Goal: Transaction & Acquisition: Book appointment/travel/reservation

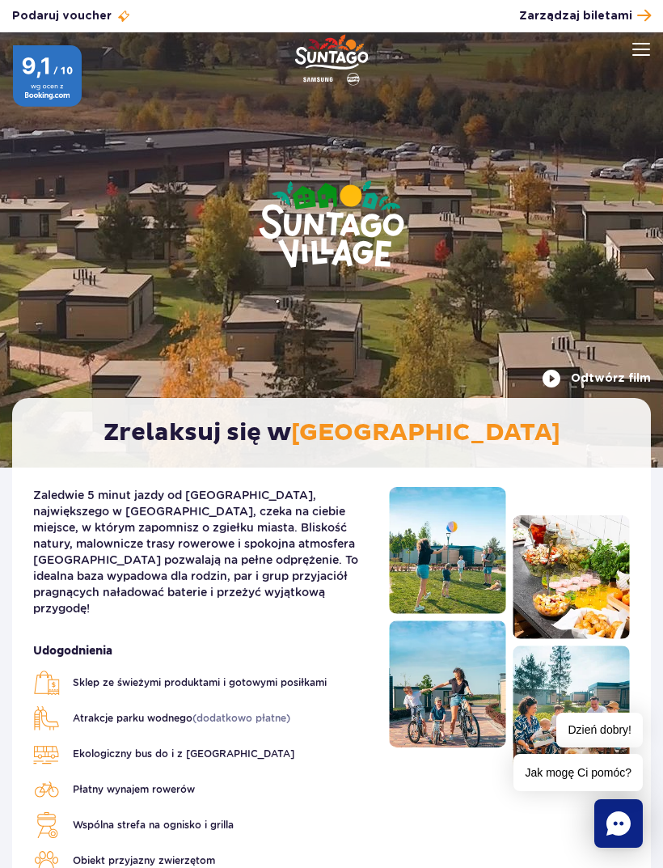
click at [638, 53] on img at bounding box center [642, 49] width 18 height 13
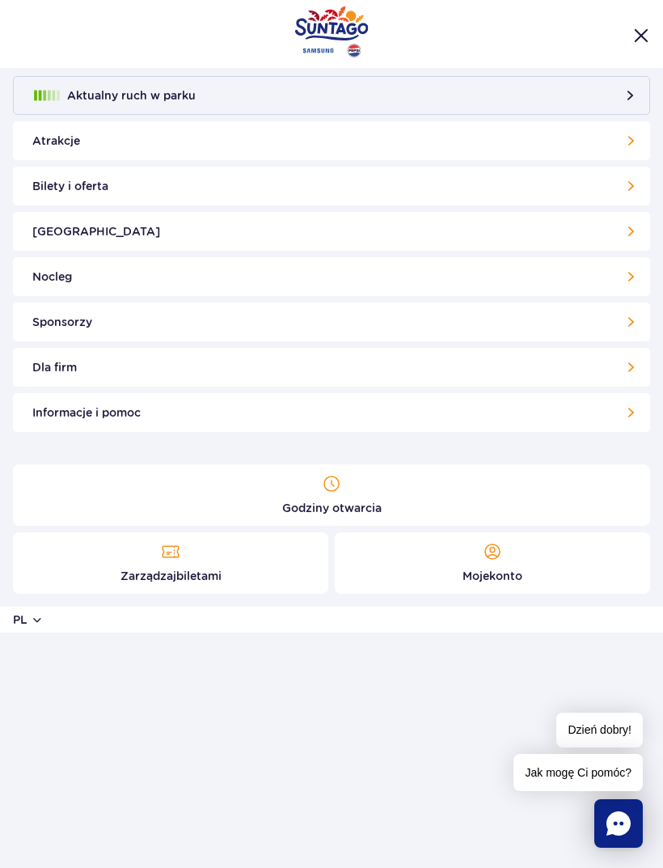
click at [612, 278] on link "Nocleg" at bounding box center [331, 276] width 637 height 39
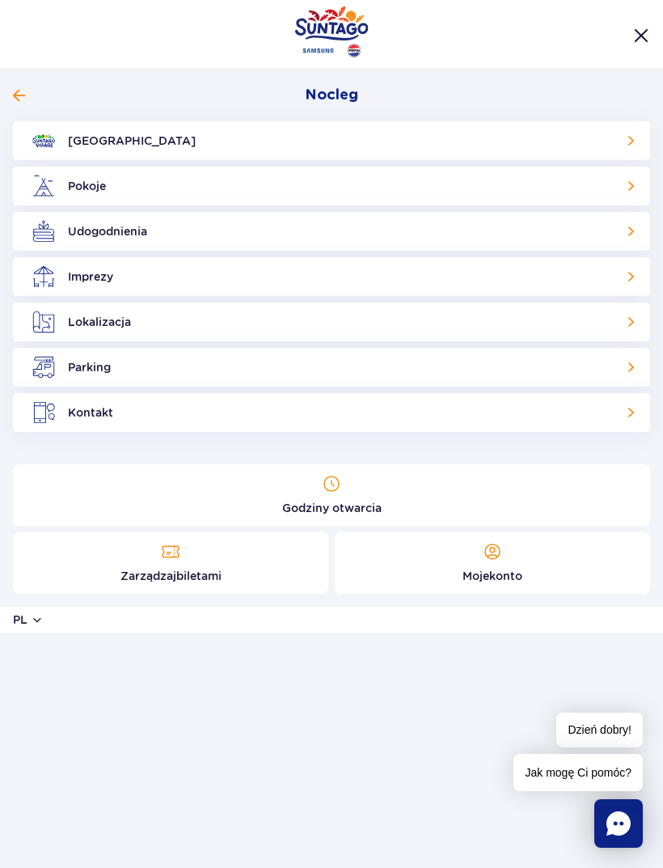
click at [638, 231] on link "Udogodnienia" at bounding box center [331, 231] width 637 height 39
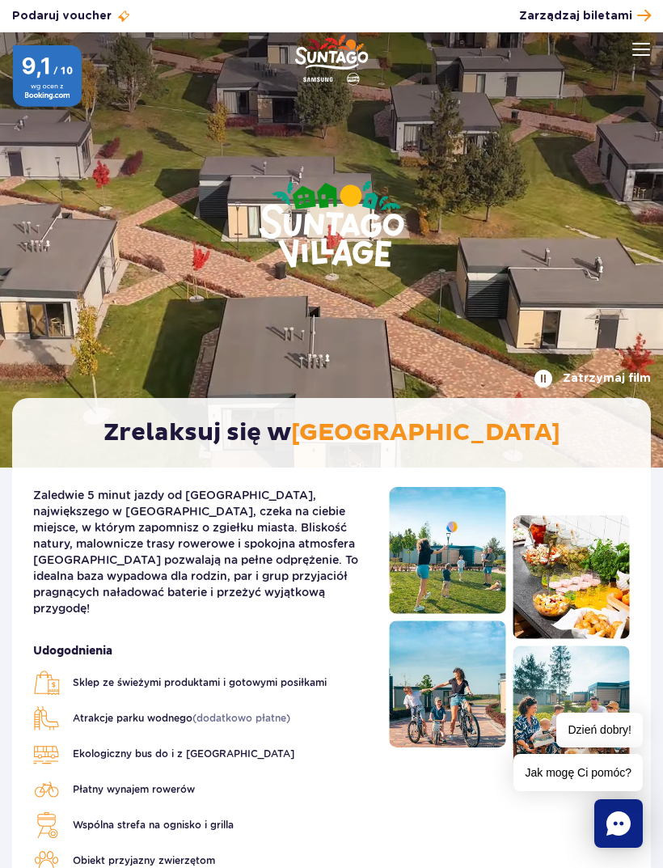
click at [641, 57] on button at bounding box center [642, 49] width 18 height 18
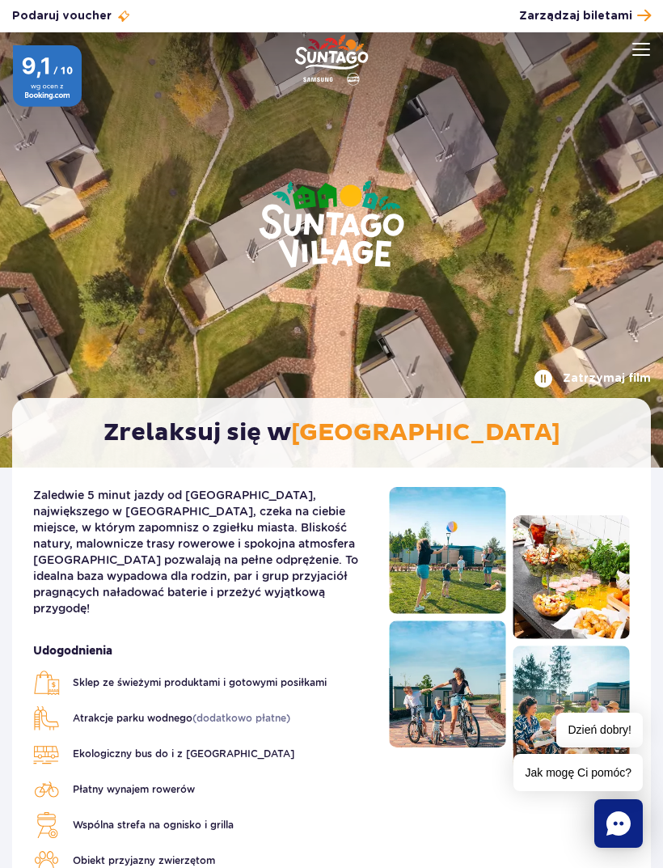
click at [639, 54] on header "Godziny otwarcia pl PL EN UA Moje konto Zarządzaj biletami Aktualny ruch w park…" at bounding box center [331, 67] width 663 height 71
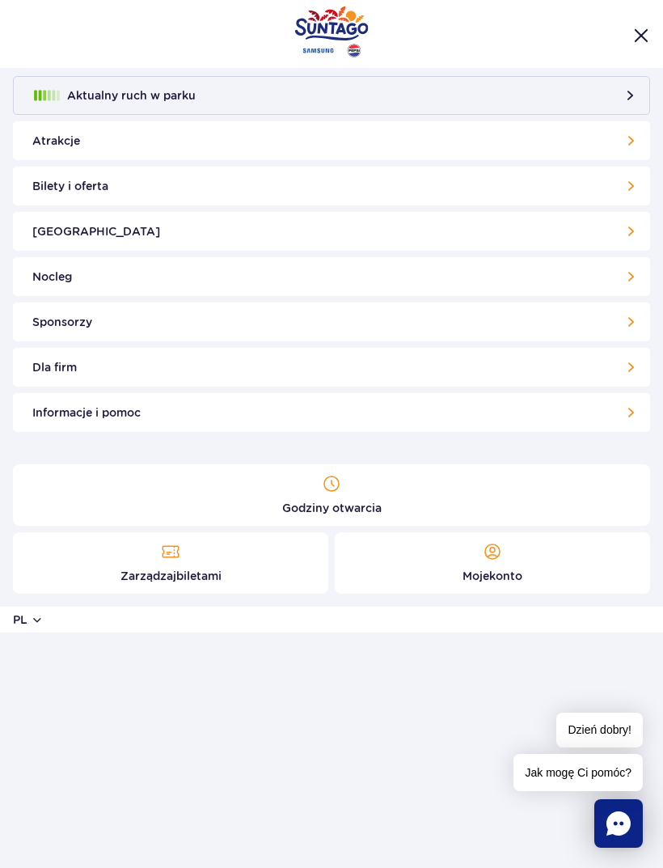
click at [624, 188] on link "Bilety i oferta" at bounding box center [331, 186] width 637 height 39
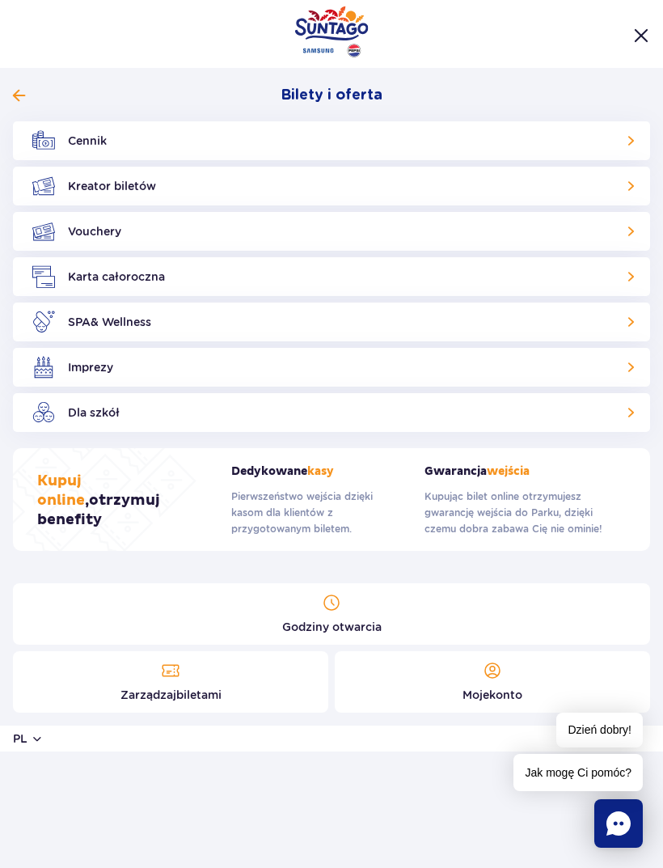
click at [629, 187] on link "Kreator biletów" at bounding box center [331, 186] width 637 height 39
click at [629, 186] on link "Kreator biletów" at bounding box center [331, 186] width 637 height 39
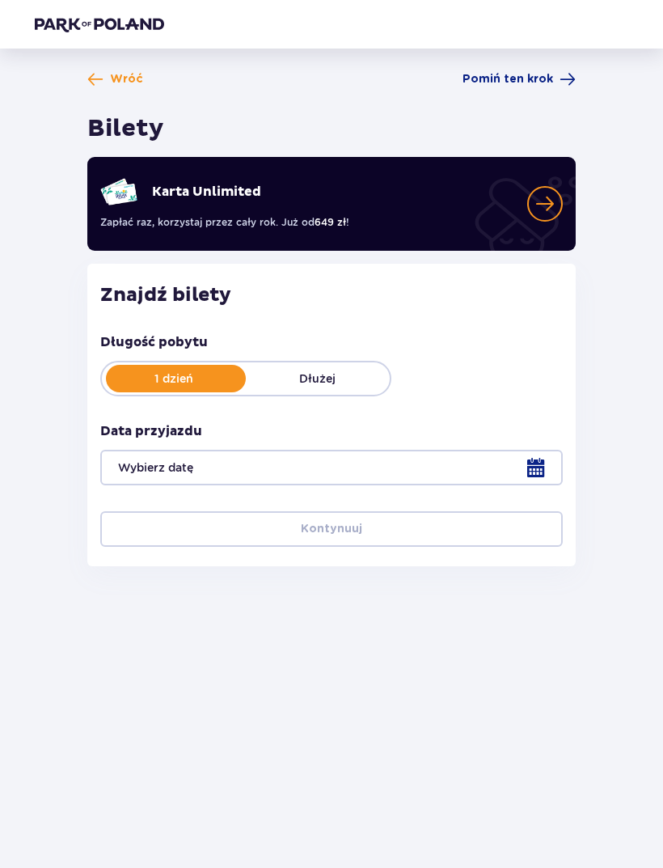
click at [349, 373] on p "Dłużej" at bounding box center [318, 379] width 144 height 16
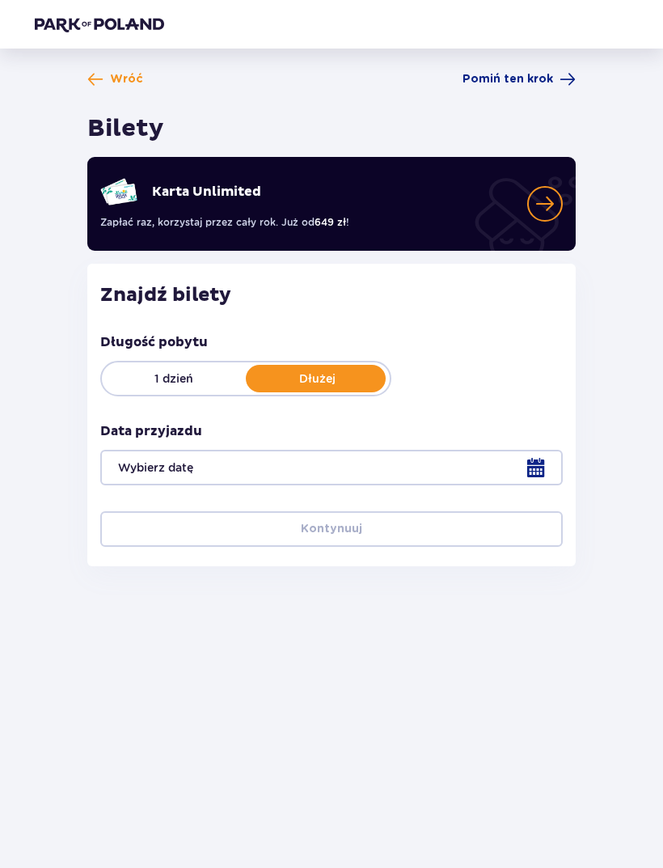
click at [439, 472] on div at bounding box center [331, 468] width 463 height 36
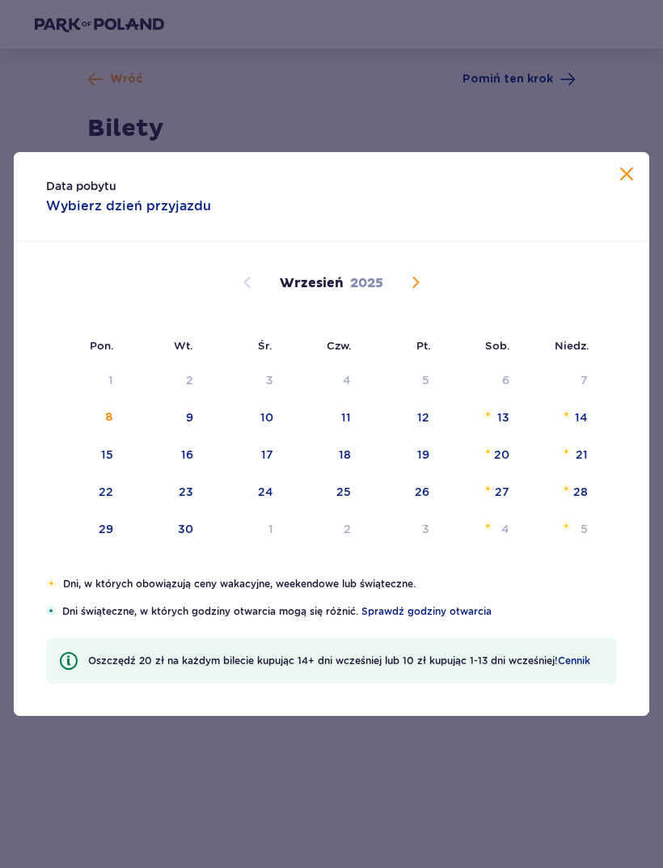
click at [421, 290] on span "Calendar" at bounding box center [415, 282] width 19 height 19
click at [420, 290] on span "Calendar" at bounding box center [415, 282] width 19 height 19
click at [414, 294] on div "[DATE]" at bounding box center [332, 302] width 536 height 120
click at [416, 278] on span "Calendar" at bounding box center [415, 282] width 19 height 19
click at [422, 286] on span "Calendar" at bounding box center [415, 282] width 19 height 19
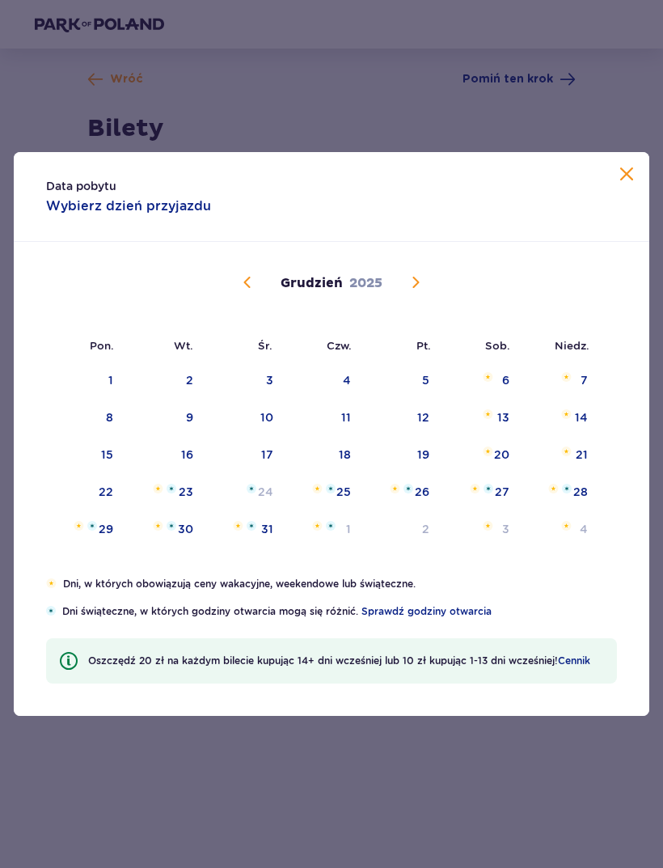
click at [421, 286] on span "Calendar" at bounding box center [415, 282] width 19 height 19
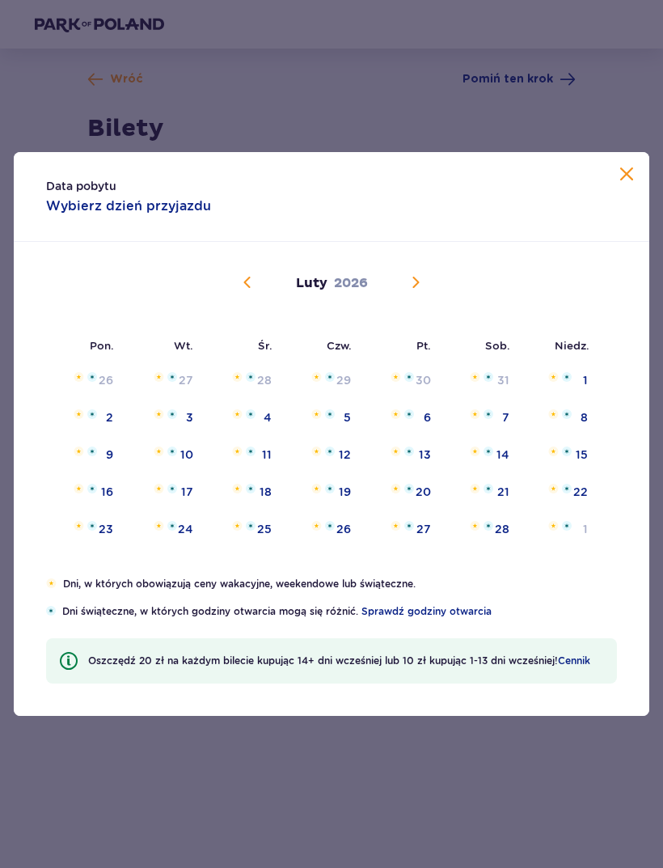
click at [408, 285] on span "Calendar" at bounding box center [415, 282] width 19 height 19
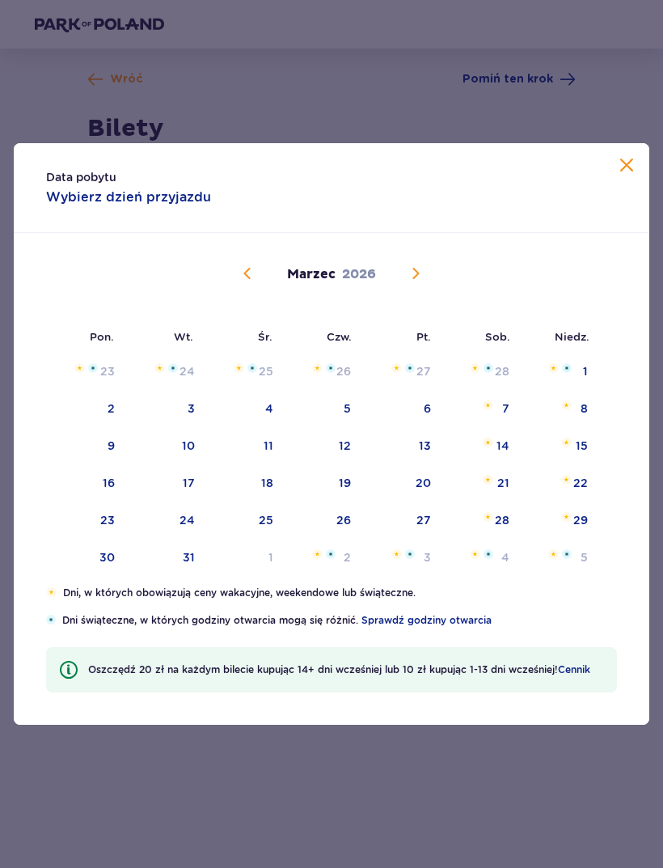
click at [408, 283] on span "Calendar" at bounding box center [415, 273] width 19 height 19
click at [412, 283] on span "Calendar" at bounding box center [415, 273] width 19 height 19
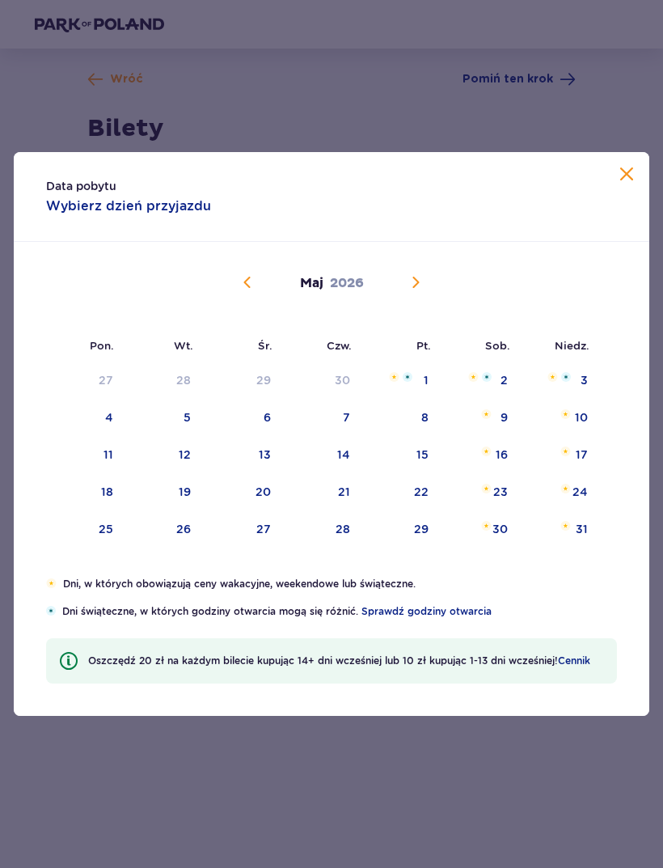
click at [242, 277] on span "Calendar" at bounding box center [247, 282] width 19 height 19
click at [320, 294] on div "[DATE]" at bounding box center [332, 302] width 536 height 120
click at [357, 285] on p "2026" at bounding box center [366, 283] width 34 height 18
click at [298, 290] on p "Kwiecień" at bounding box center [311, 283] width 63 height 18
click at [240, 281] on span "Calendar" at bounding box center [247, 282] width 19 height 19
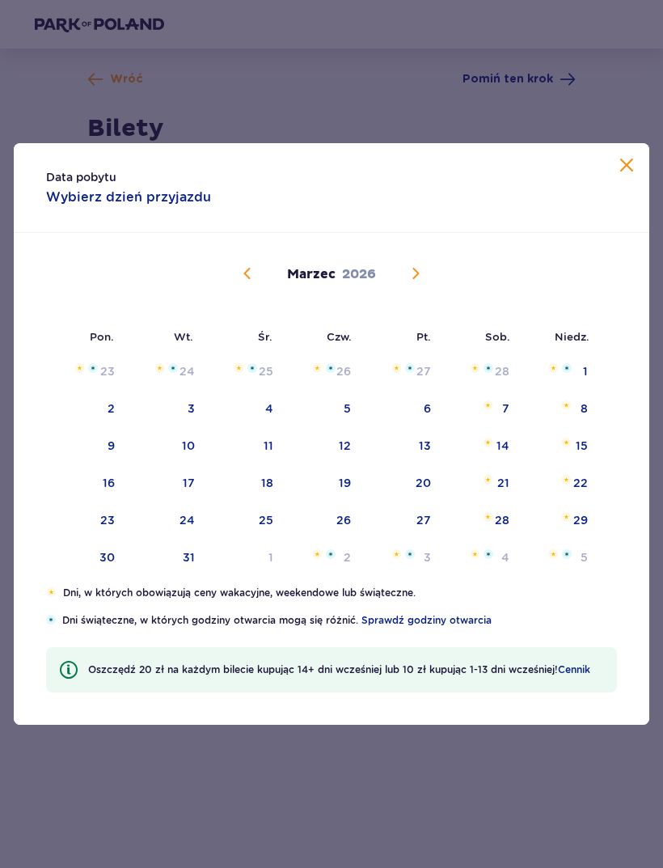
click at [251, 273] on span "Calendar" at bounding box center [247, 273] width 19 height 19
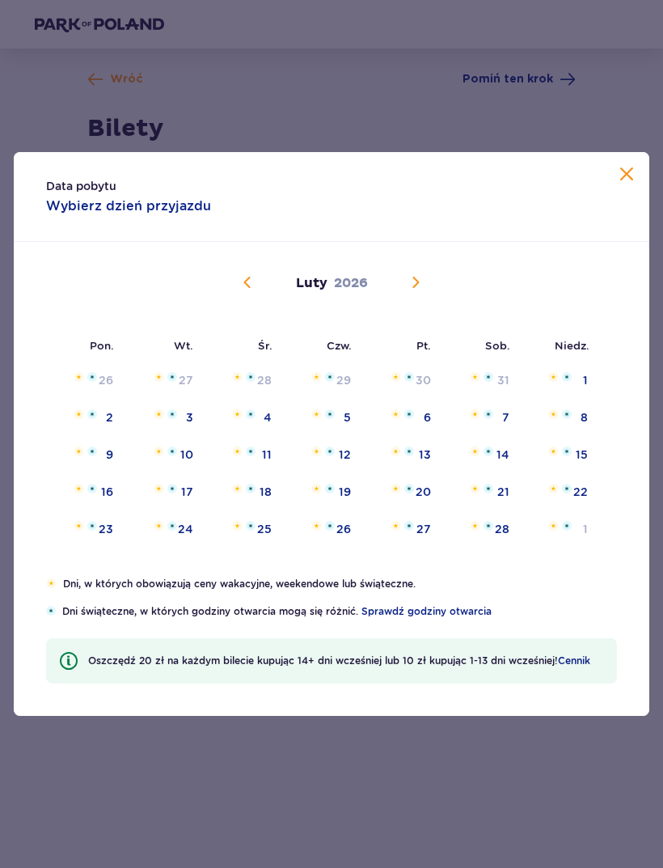
click at [254, 280] on span "Calendar" at bounding box center [247, 282] width 19 height 19
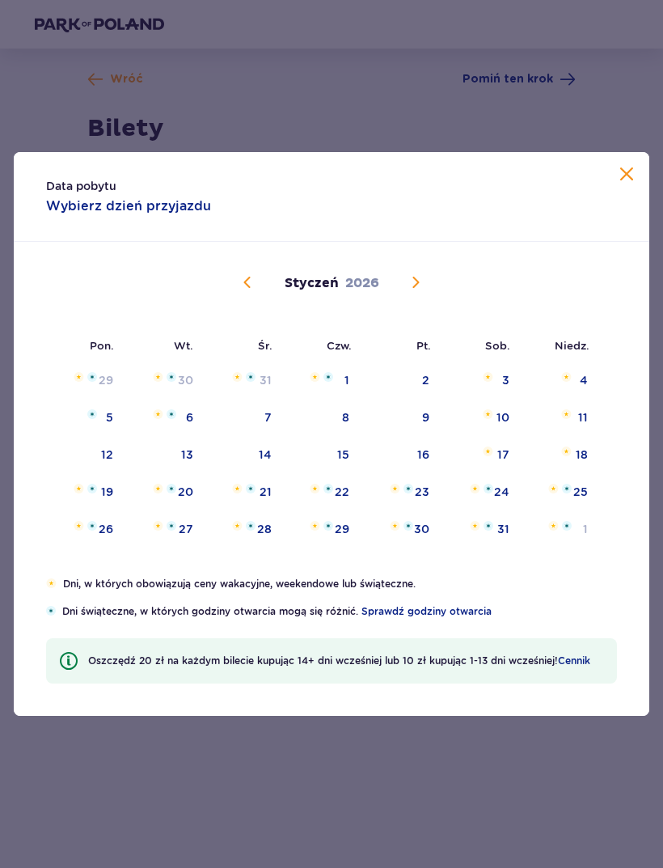
click at [406, 275] on span "Calendar" at bounding box center [415, 282] width 19 height 19
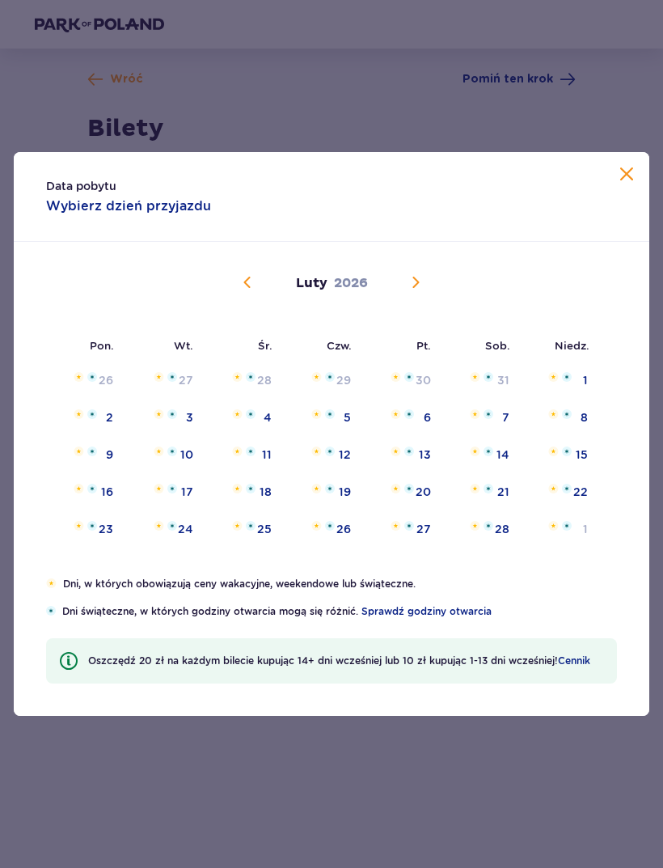
click at [413, 454] on img "Choose piątek, 13 lutego 2026 as your check-in date. It’s available." at bounding box center [409, 452] width 10 height 10
click at [590, 455] on div "15" at bounding box center [560, 456] width 78 height 36
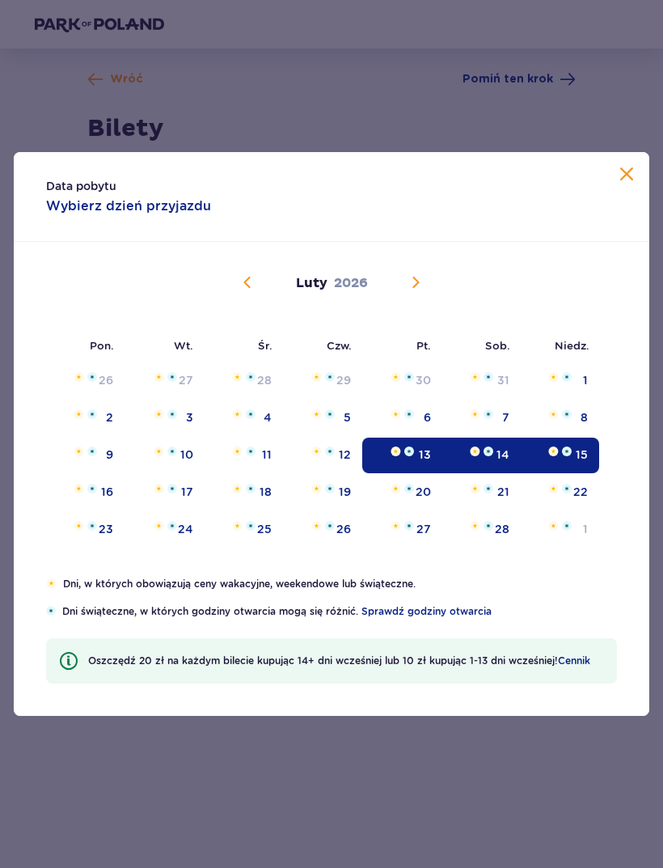
type input "[DATE] - [DATE]"
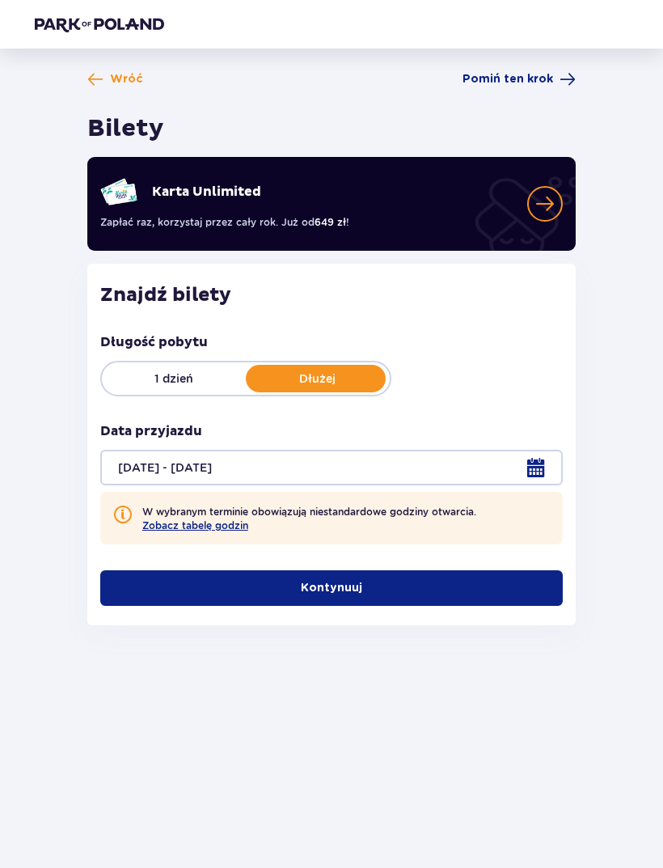
click at [493, 582] on button "Kontynuuj" at bounding box center [331, 588] width 463 height 36
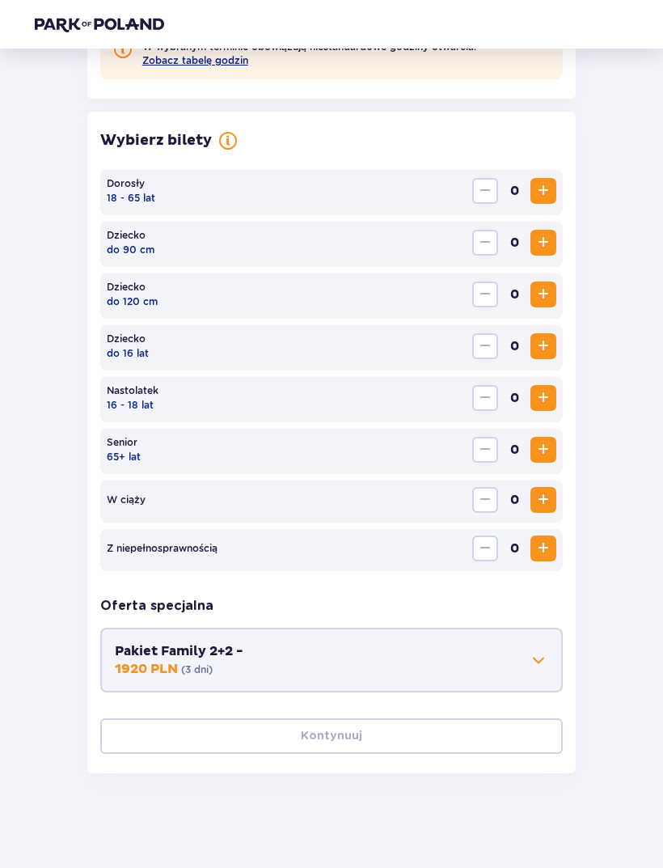
scroll to position [468, 0]
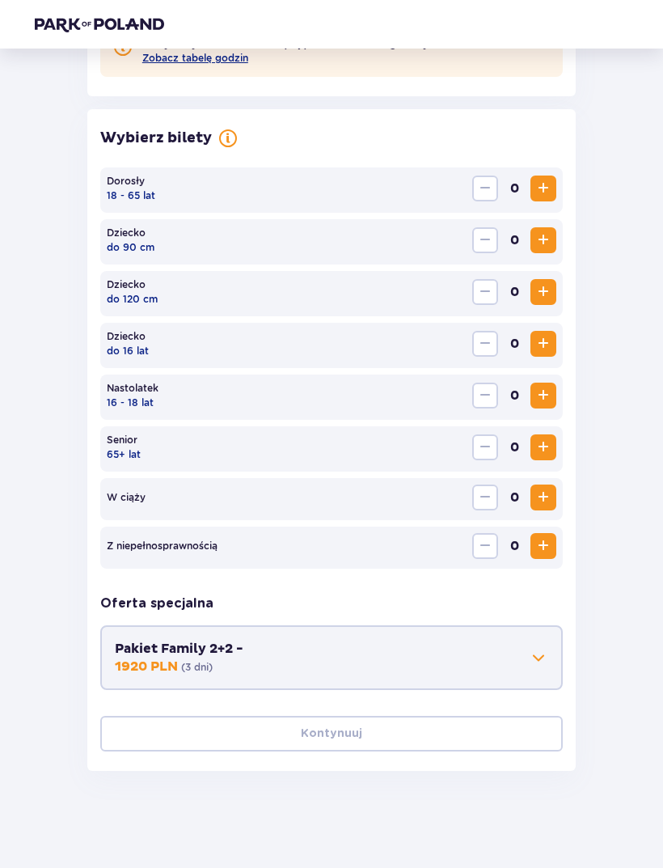
click at [553, 189] on span "Increase" at bounding box center [543, 188] width 19 height 19
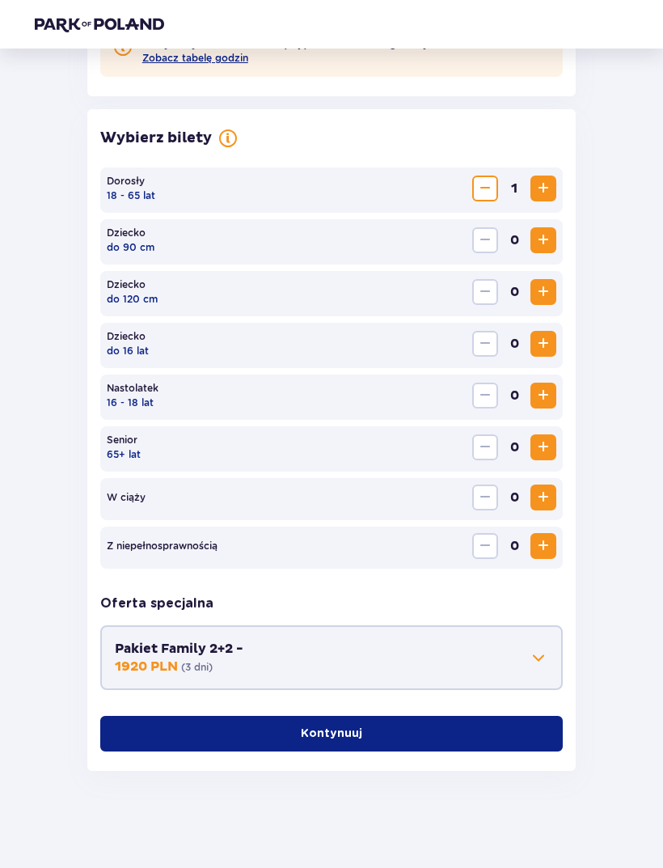
click at [554, 191] on button "Increase" at bounding box center [544, 189] width 26 height 26
click at [553, 190] on span "Increase" at bounding box center [543, 188] width 19 height 19
click at [543, 188] on span "Increase" at bounding box center [543, 188] width 19 height 19
click at [549, 187] on span "Increase" at bounding box center [543, 188] width 19 height 19
click at [544, 197] on span "Increase" at bounding box center [543, 188] width 19 height 19
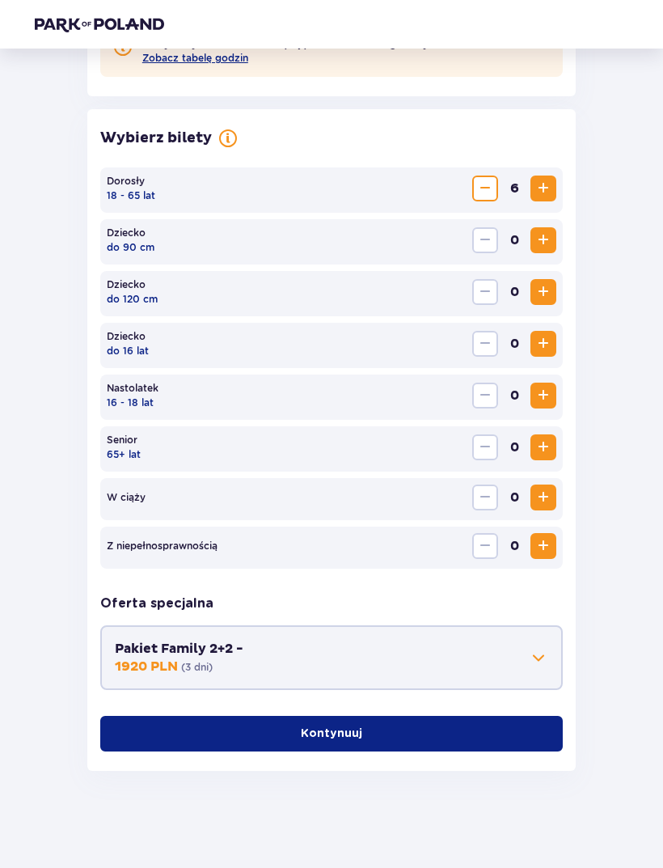
click at [544, 193] on span "Increase" at bounding box center [543, 188] width 19 height 19
click at [535, 740] on button "Kontynuuj" at bounding box center [331, 734] width 463 height 36
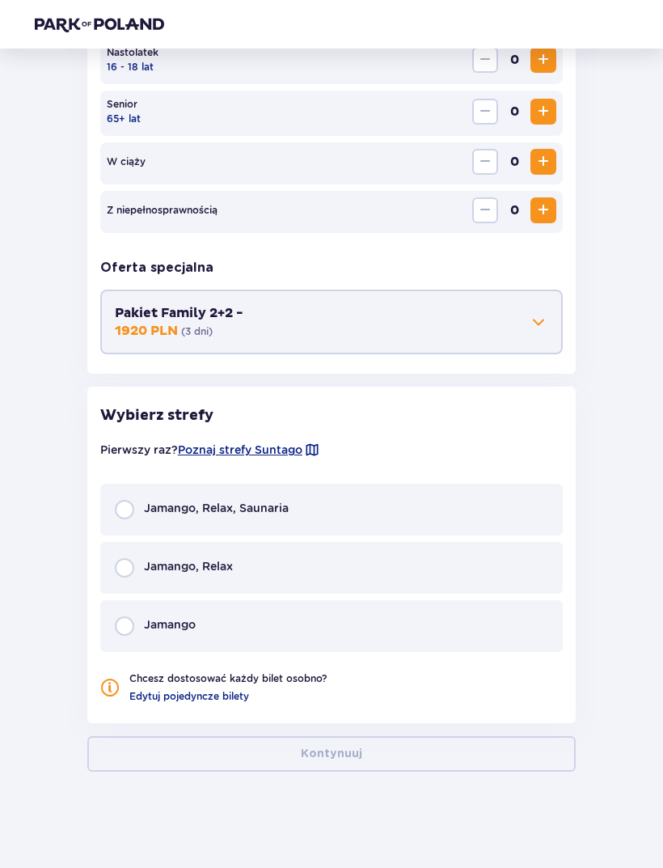
scroll to position [804, 0]
click at [298, 557] on div "Jamango, Relax" at bounding box center [331, 567] width 463 height 52
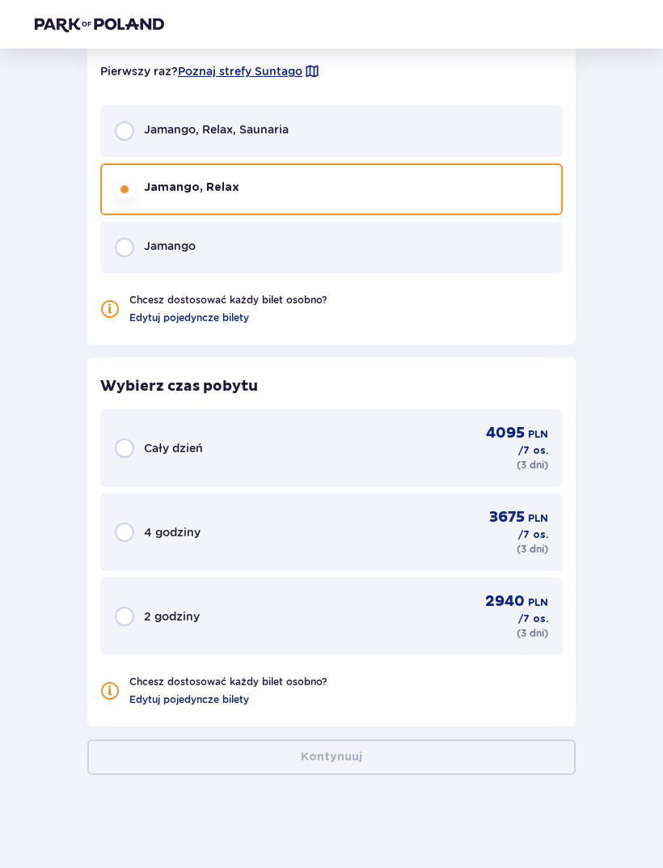
scroll to position [1186, 0]
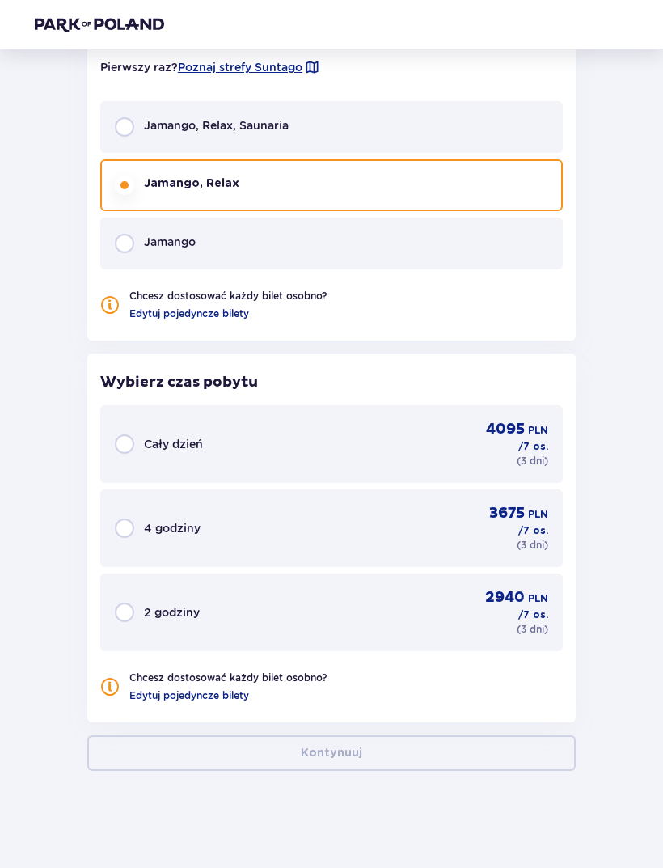
click at [441, 451] on div "Cały dzień 4095 PLN / 7 os. ( 3 dni )" at bounding box center [332, 444] width 434 height 49
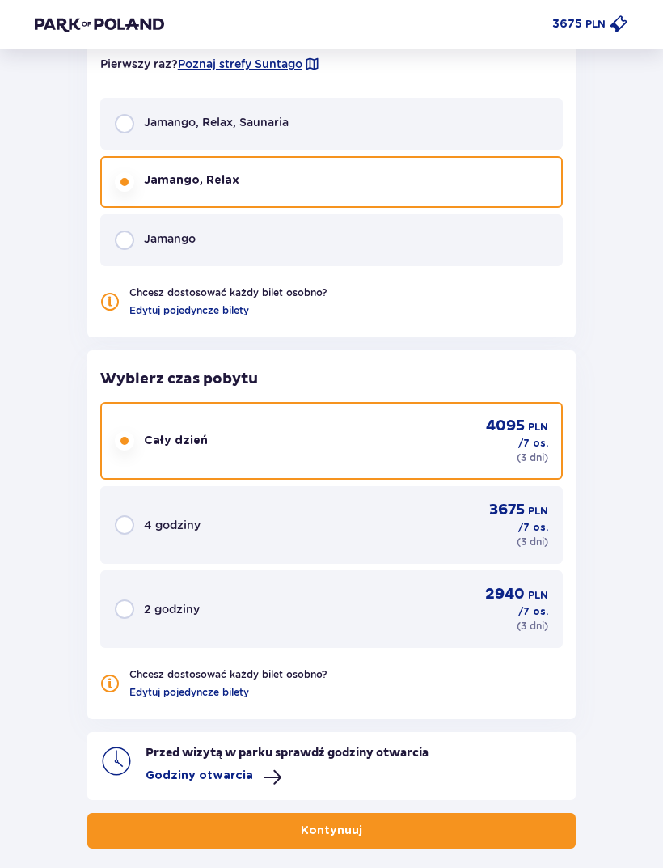
scroll to position [1189, 0]
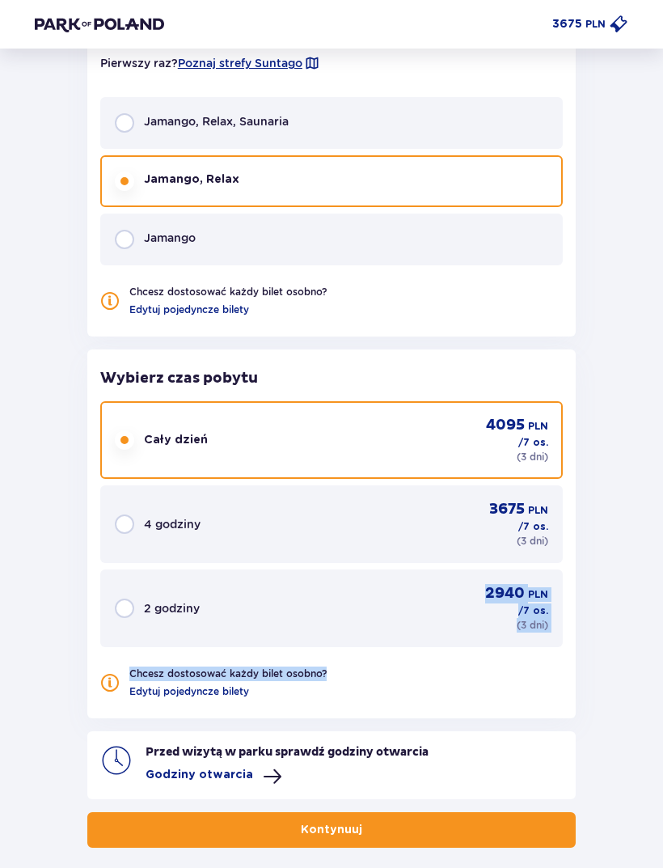
click at [459, 720] on div "Przed wizytą w parku sprawdź godziny otwarcia Godziny otwarcia" at bounding box center [331, 759] width 489 height 81
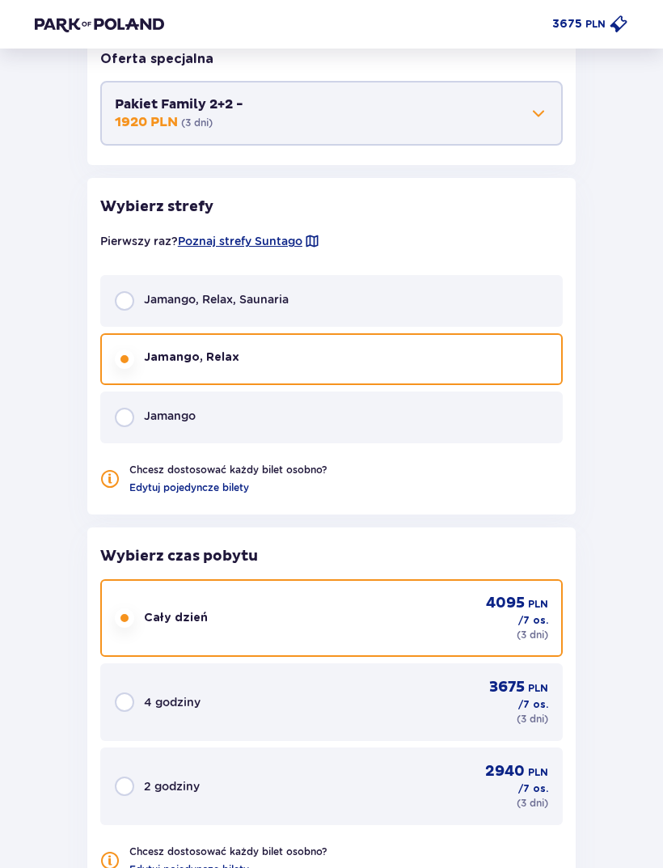
scroll to position [1213, 0]
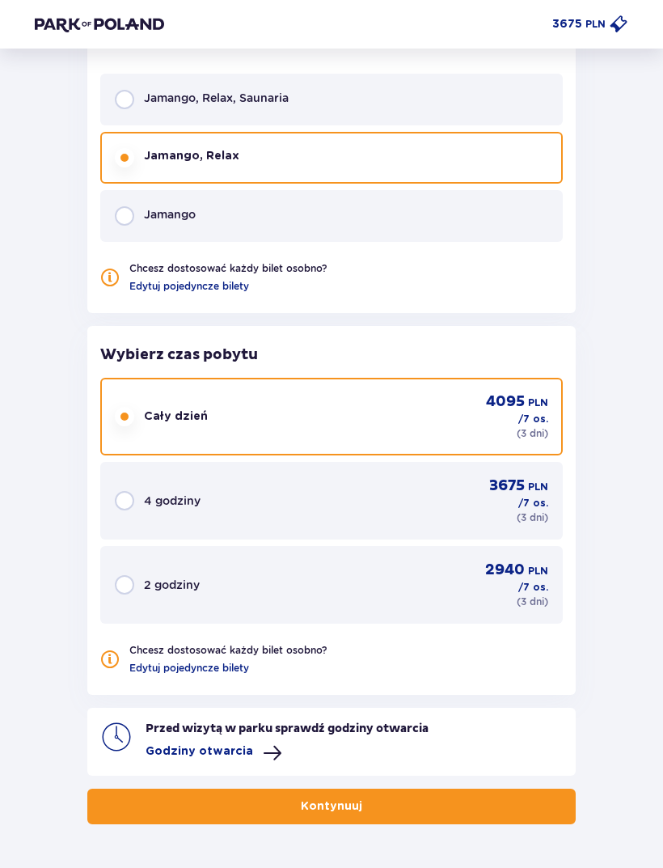
click at [513, 807] on button "Kontynuuj" at bounding box center [331, 808] width 489 height 36
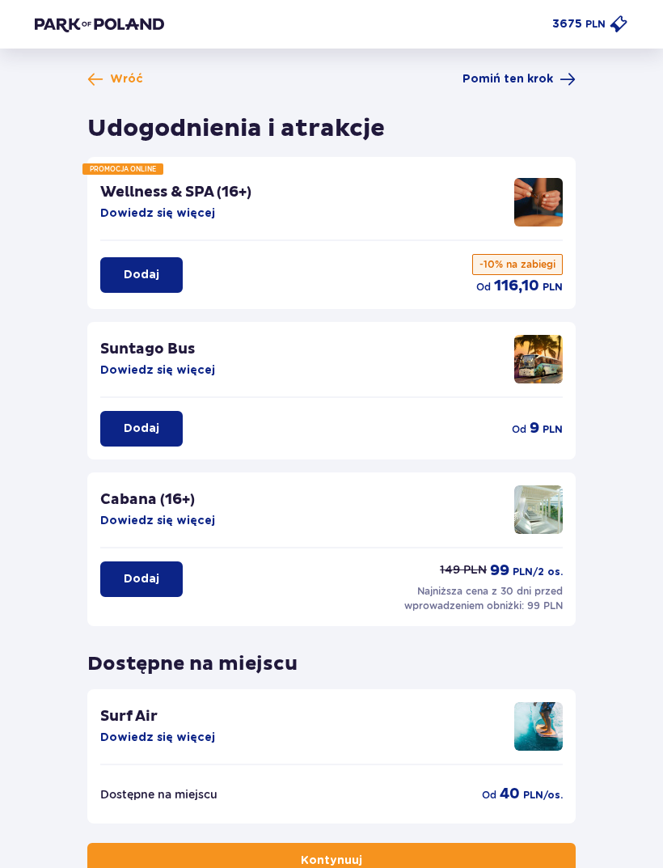
click at [193, 366] on button "Dowiedz się więcej" at bounding box center [157, 370] width 115 height 16
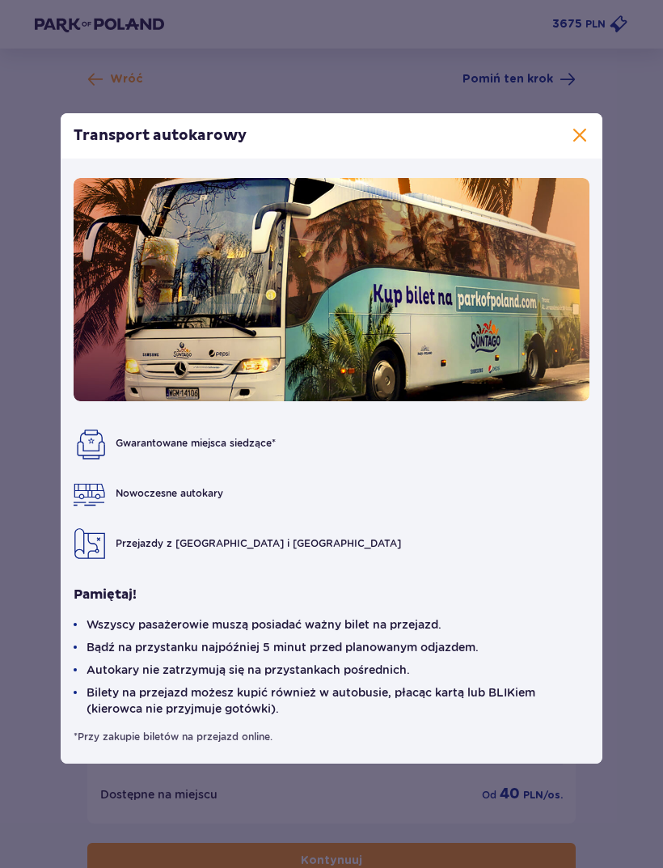
click at [632, 653] on div "Transport autokarowy Gwarantowane miejsca siedzące* Nowoczesne autokary Przejaz…" at bounding box center [331, 438] width 663 height 877
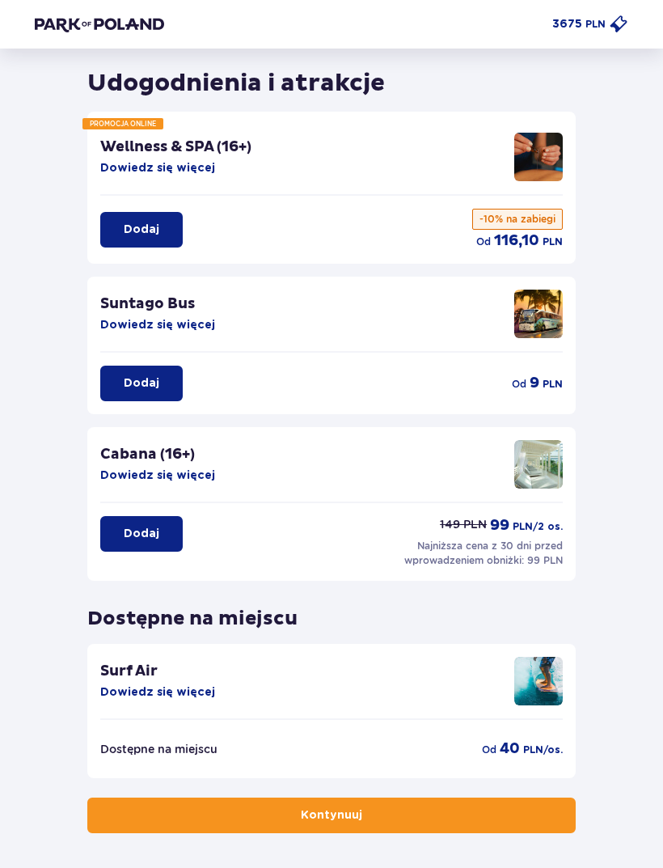
scroll to position [53, 0]
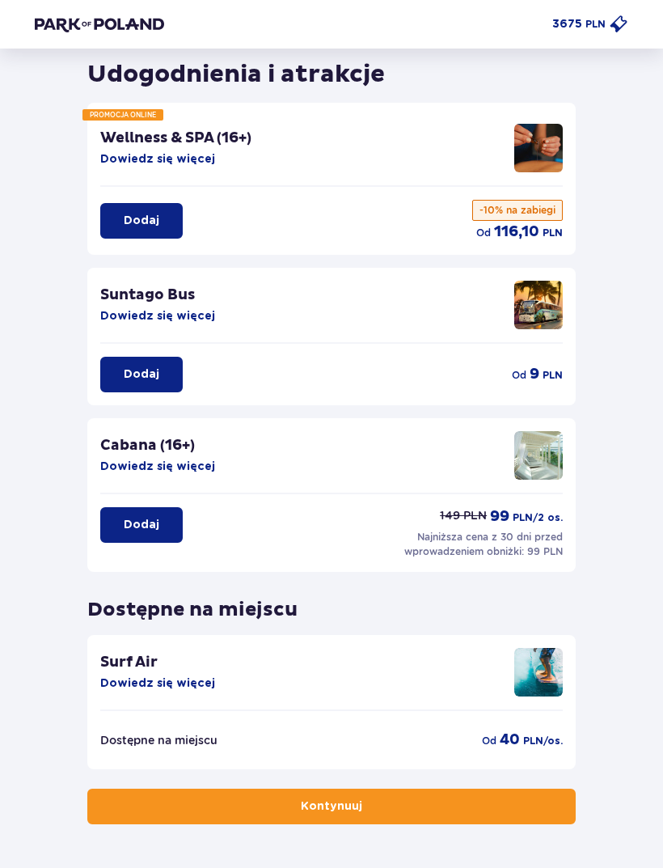
click at [193, 464] on button "Dowiedz się więcej" at bounding box center [157, 467] width 115 height 16
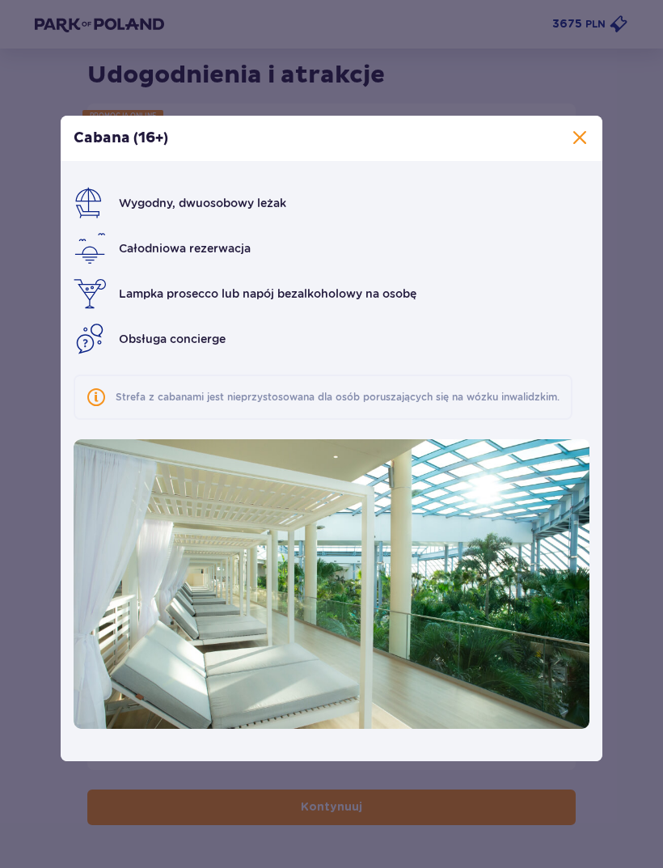
scroll to position [53, 0]
click at [638, 350] on div "Cabana (16+) Wygodny, dwuosobowy leżak Całodniowa rezerwacja Lampka prosecco lu…" at bounding box center [331, 438] width 663 height 877
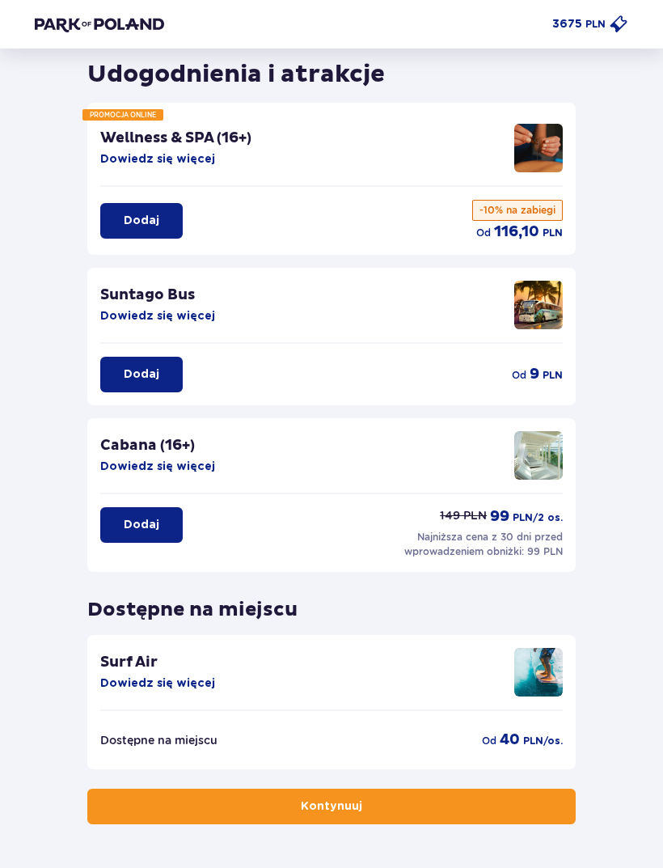
scroll to position [53, 0]
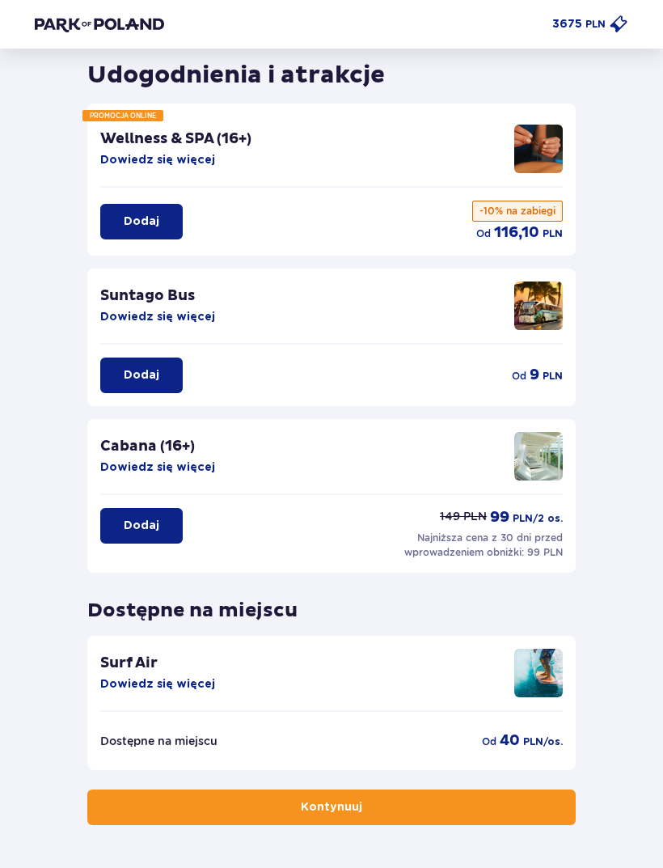
click at [168, 682] on button "Dowiedz się więcej" at bounding box center [157, 684] width 115 height 16
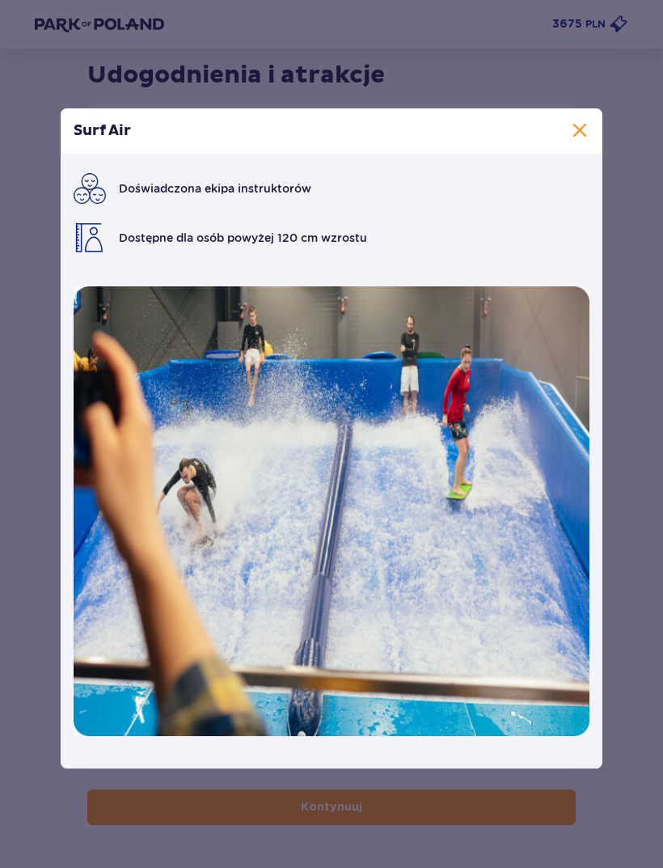
scroll to position [53, 0]
click at [578, 141] on span at bounding box center [579, 130] width 19 height 19
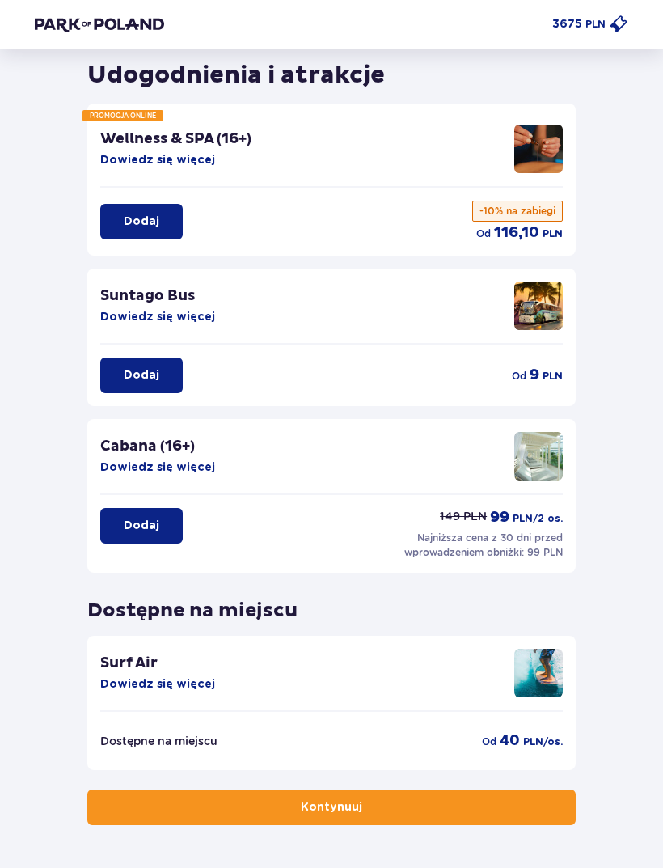
click at [523, 801] on button "Kontynuuj" at bounding box center [331, 808] width 489 height 36
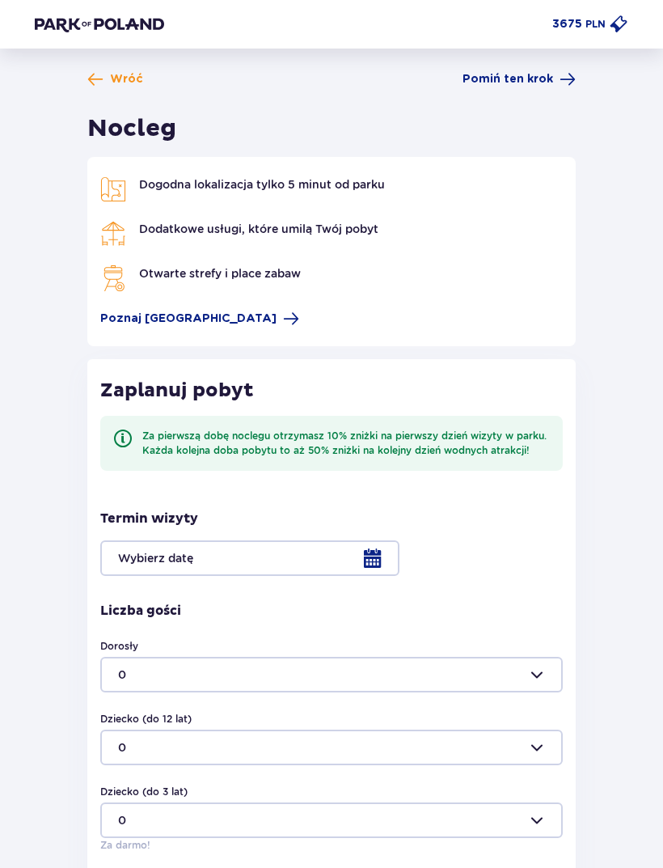
click at [283, 317] on span at bounding box center [291, 319] width 16 height 16
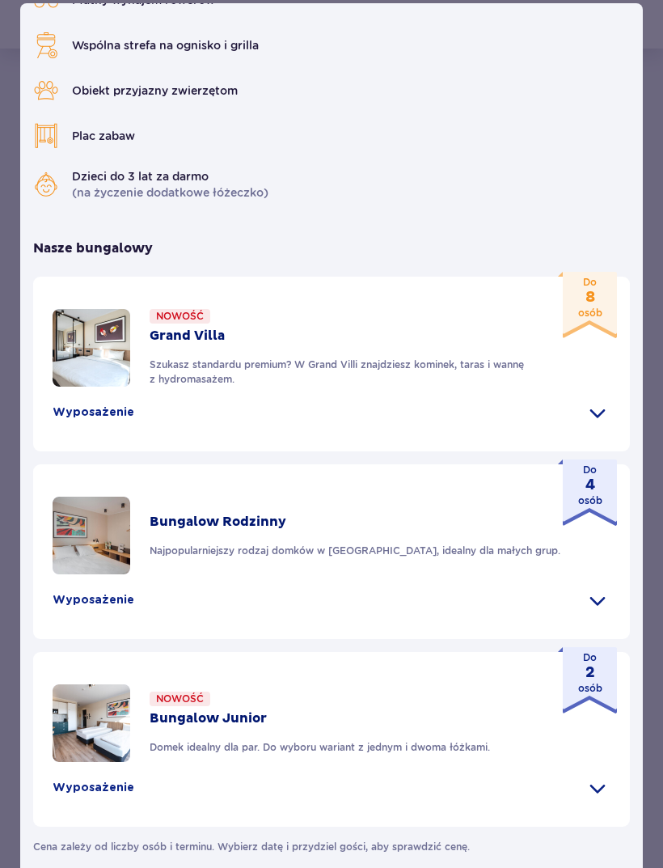
scroll to position [53, 0]
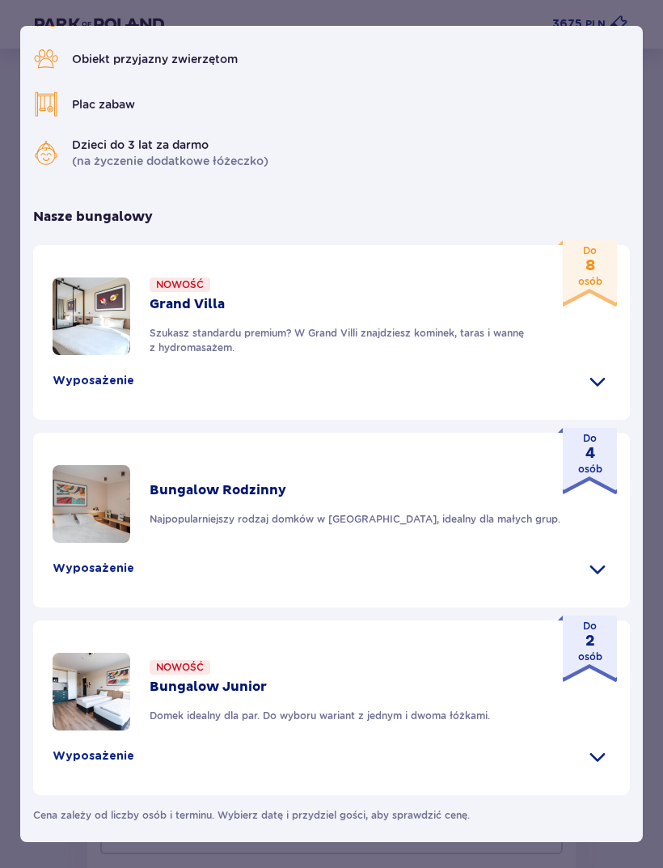
click at [598, 394] on span at bounding box center [598, 381] width 26 height 26
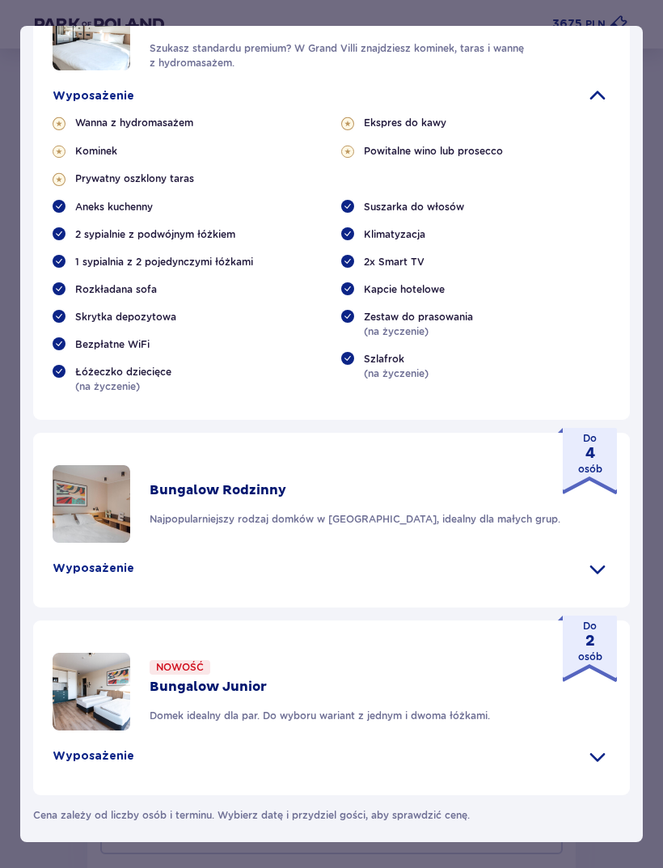
scroll to position [764, 0]
click at [654, 80] on div "[GEOGRAPHIC_DATA] [GEOGRAPHIC_DATA] to idealne miejsce dla fanów dobrej zabawy …" at bounding box center [331, 434] width 663 height 868
click at [655, 81] on div "Wróć Pomiń ten krok Nocleg Dogodna lokalizacja tylko 5 minut od parku [GEOGRAPH…" at bounding box center [331, 510] width 663 height 1031
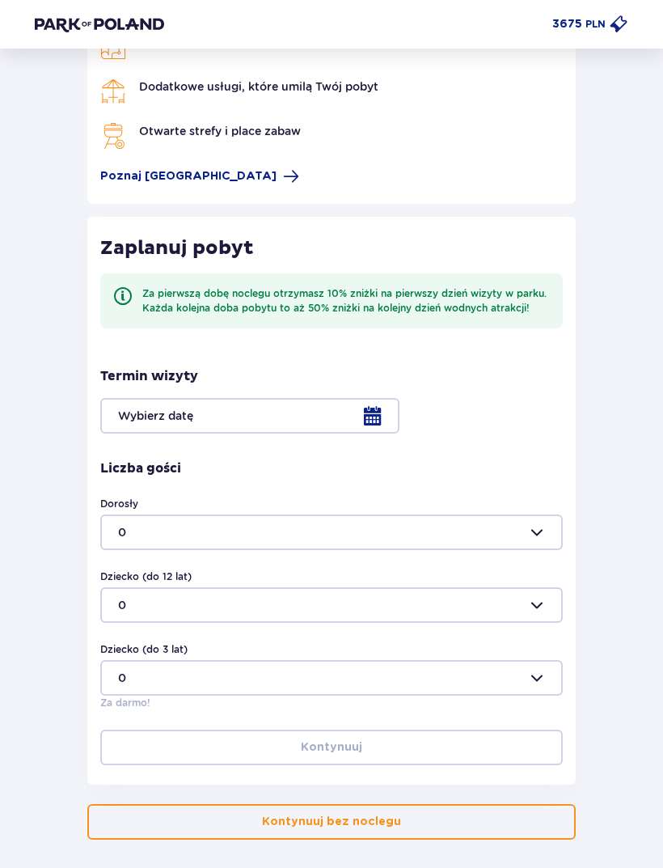
scroll to position [157, 0]
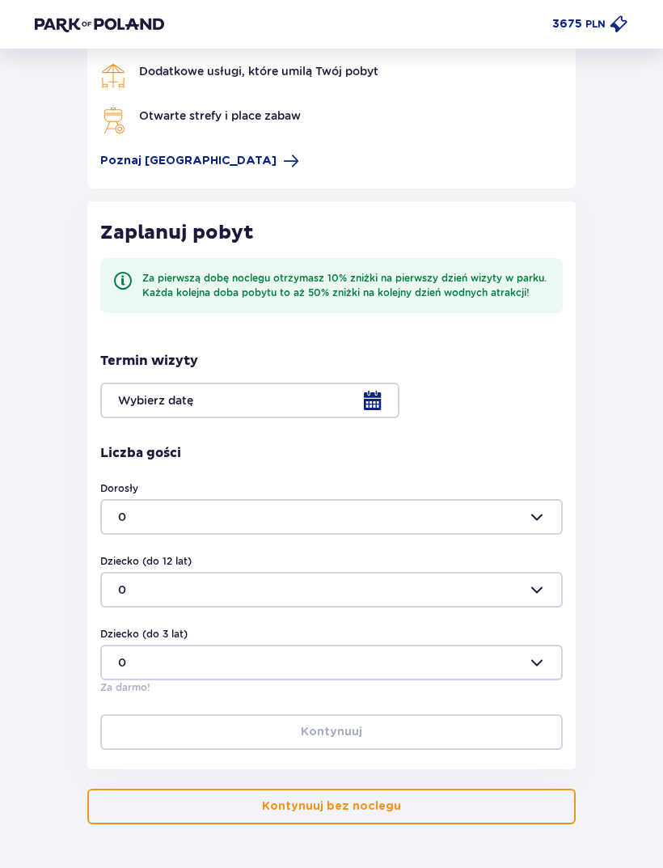
click at [380, 402] on div at bounding box center [331, 401] width 463 height 36
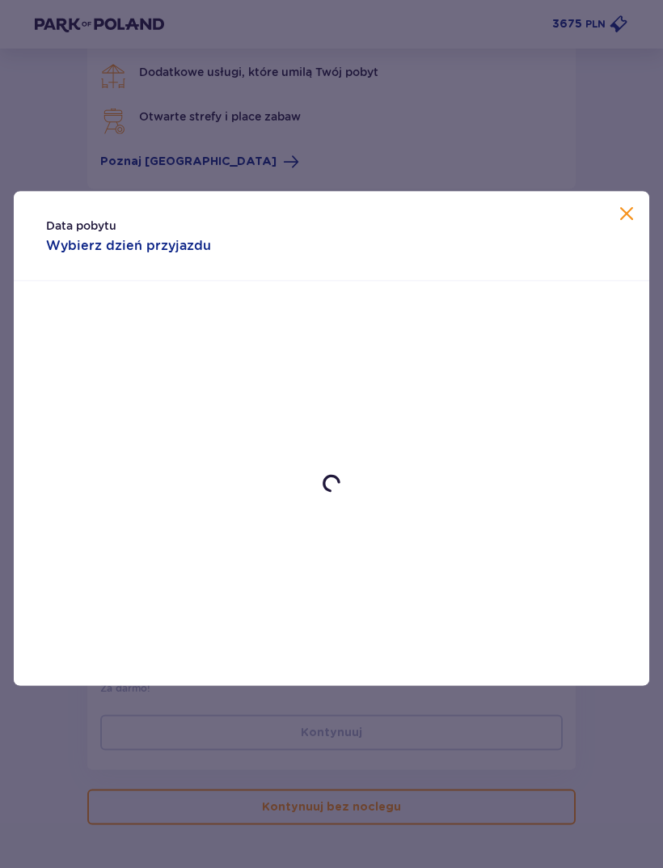
scroll to position [157, 0]
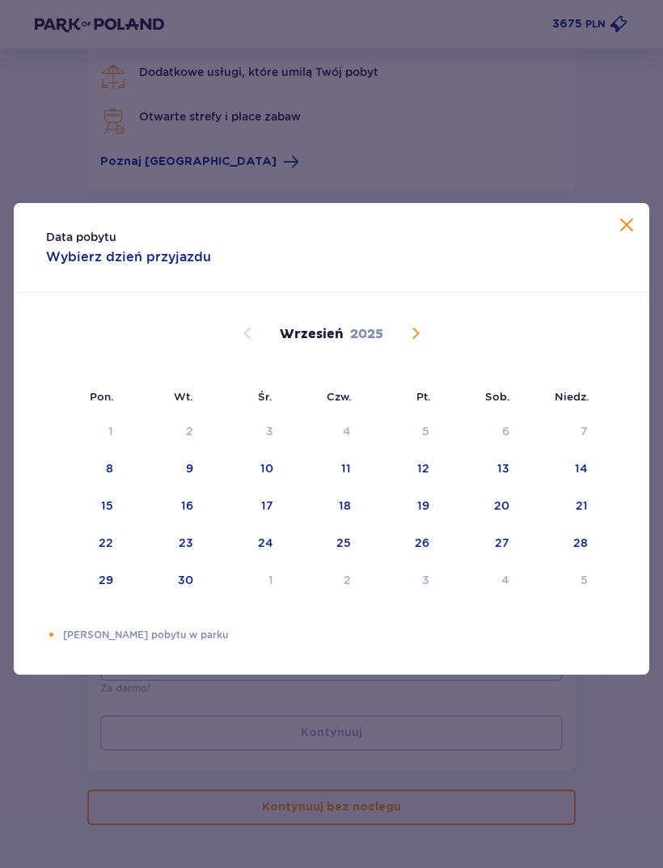
click at [402, 343] on div "[DATE]" at bounding box center [332, 334] width 536 height 18
click at [419, 343] on span "Calendar" at bounding box center [415, 333] width 19 height 19
click at [423, 343] on span "Calendar" at bounding box center [415, 333] width 19 height 19
click at [418, 343] on span "Calendar" at bounding box center [415, 333] width 19 height 19
click at [420, 343] on span "Calendar" at bounding box center [415, 333] width 19 height 19
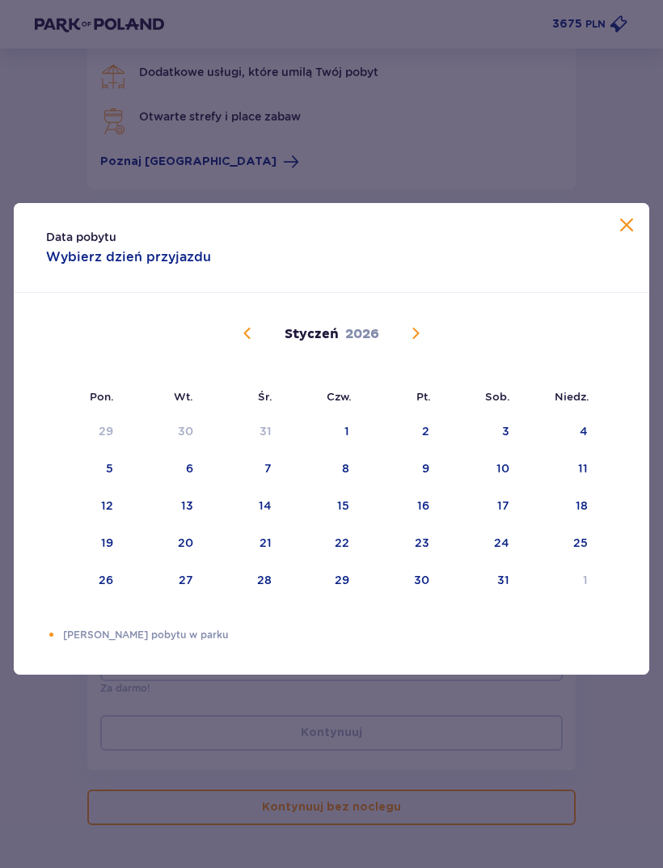
click at [419, 343] on span "Calendar" at bounding box center [415, 333] width 19 height 19
click at [423, 514] on div "13" at bounding box center [425, 506] width 12 height 16
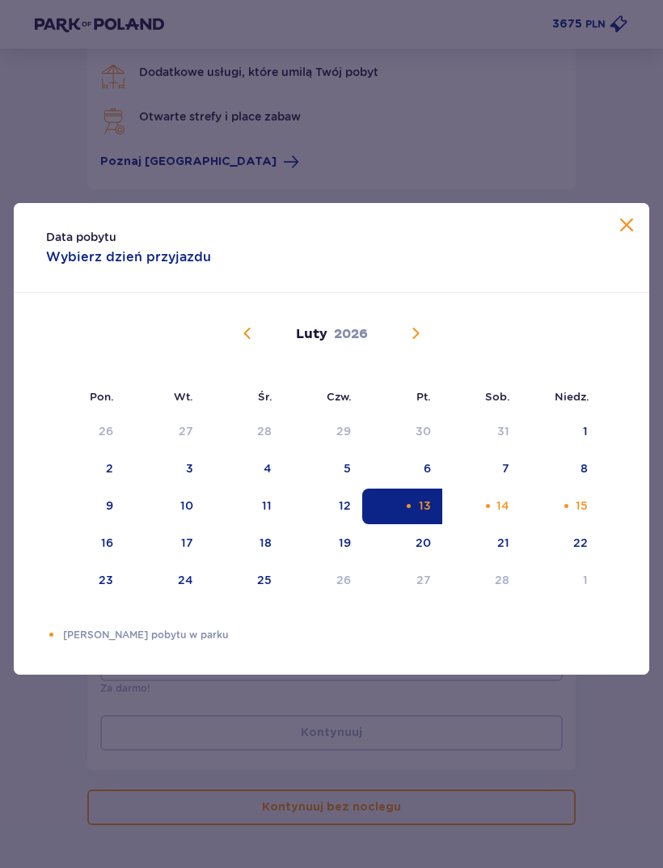
click at [575, 524] on div "15" at bounding box center [560, 507] width 78 height 36
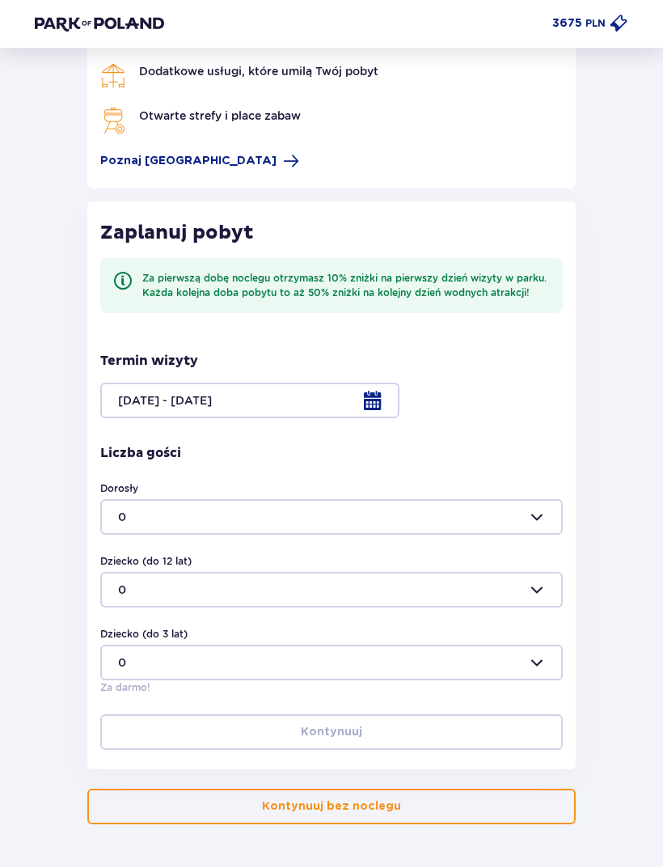
click at [374, 400] on div at bounding box center [331, 401] width 463 height 36
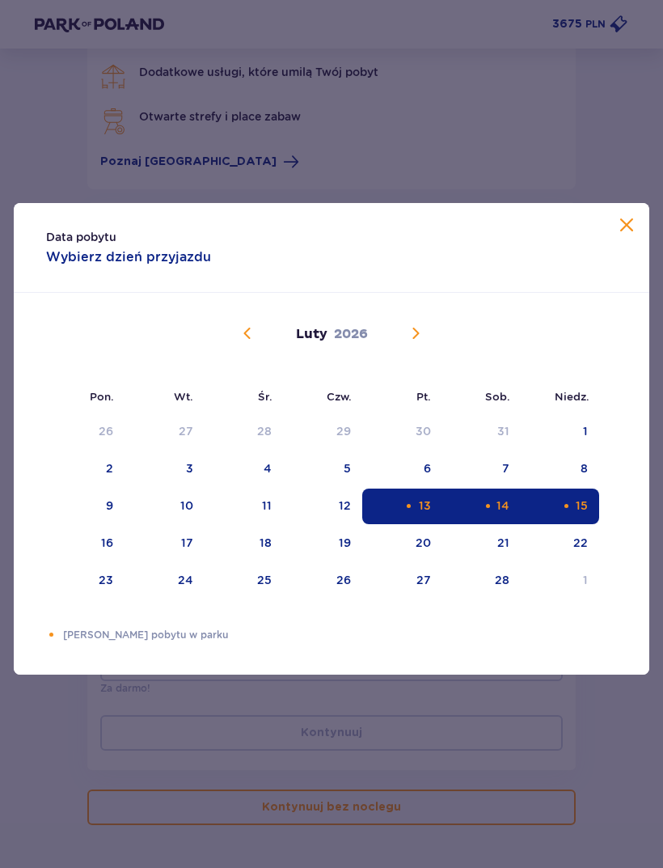
click at [511, 524] on div "14" at bounding box center [482, 507] width 78 height 36
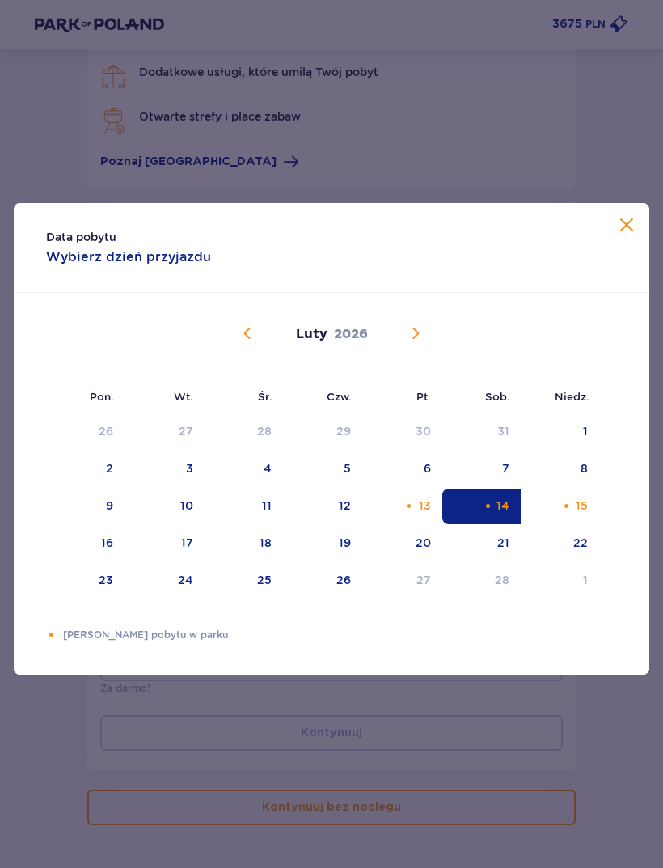
click at [568, 511] on div "Choose niedziela, 15 lutego 2026 as your check-out date. It’s available." at bounding box center [566, 506] width 11 height 11
type input "[DATE] - [DATE]"
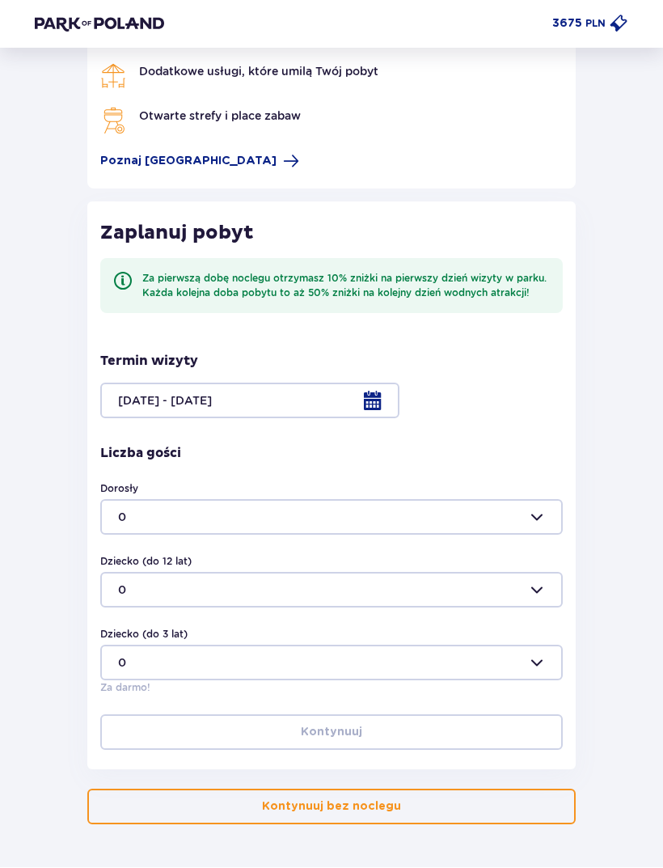
click at [372, 402] on div at bounding box center [331, 401] width 463 height 36
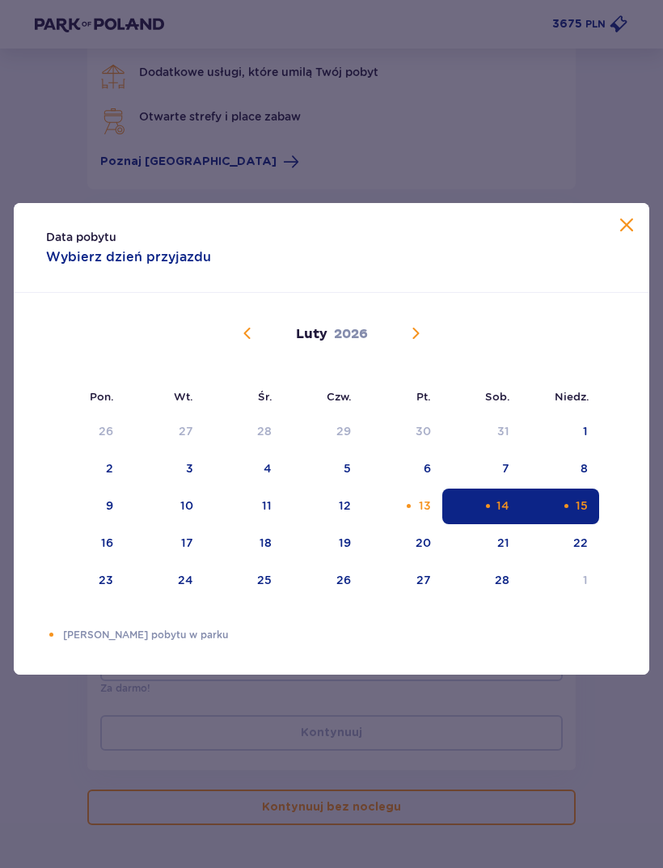
click at [629, 235] on span at bounding box center [626, 225] width 19 height 19
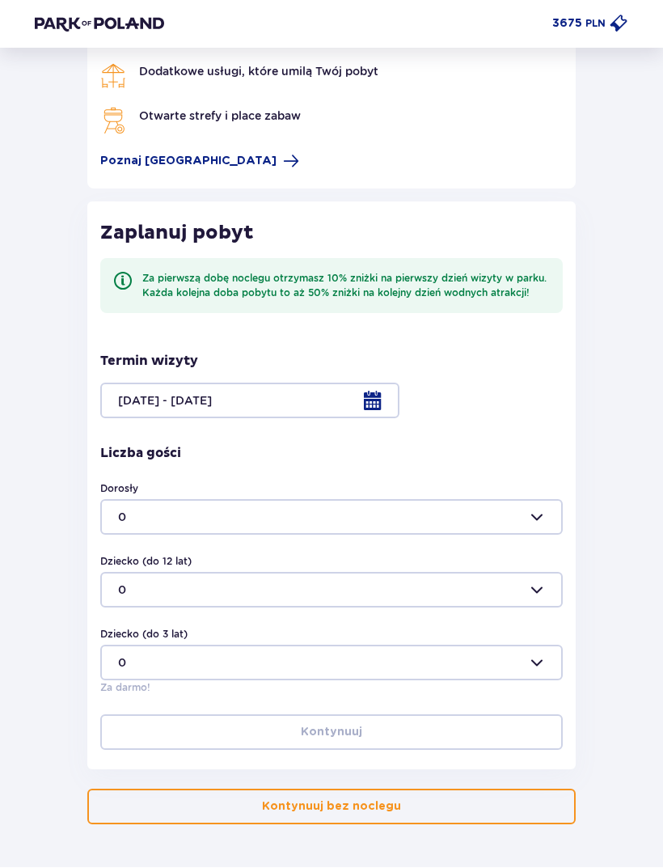
click at [540, 520] on div at bounding box center [331, 518] width 463 height 36
click at [247, 674] on div "7" at bounding box center [331, 678] width 427 height 16
type input "7"
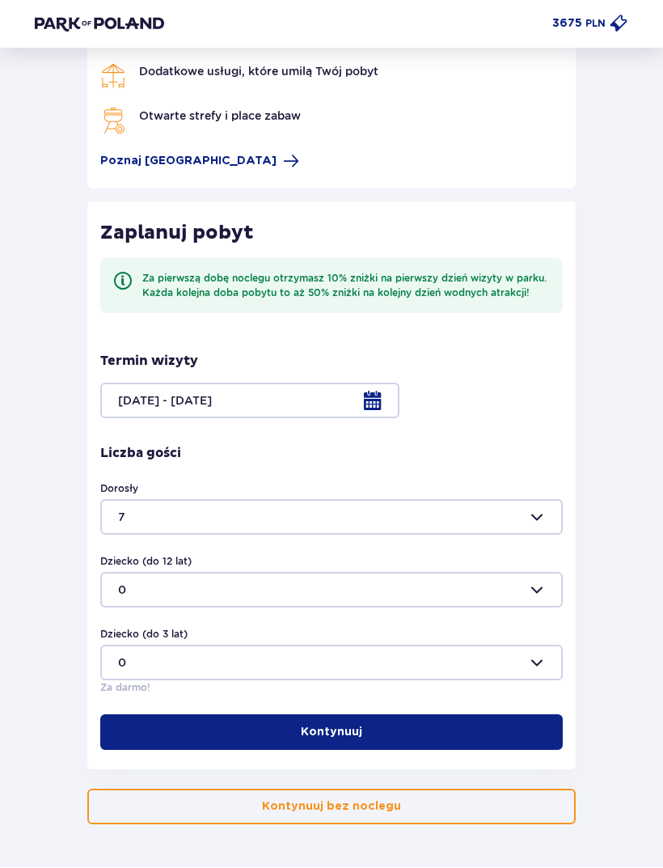
click at [375, 400] on div at bounding box center [331, 401] width 463 height 36
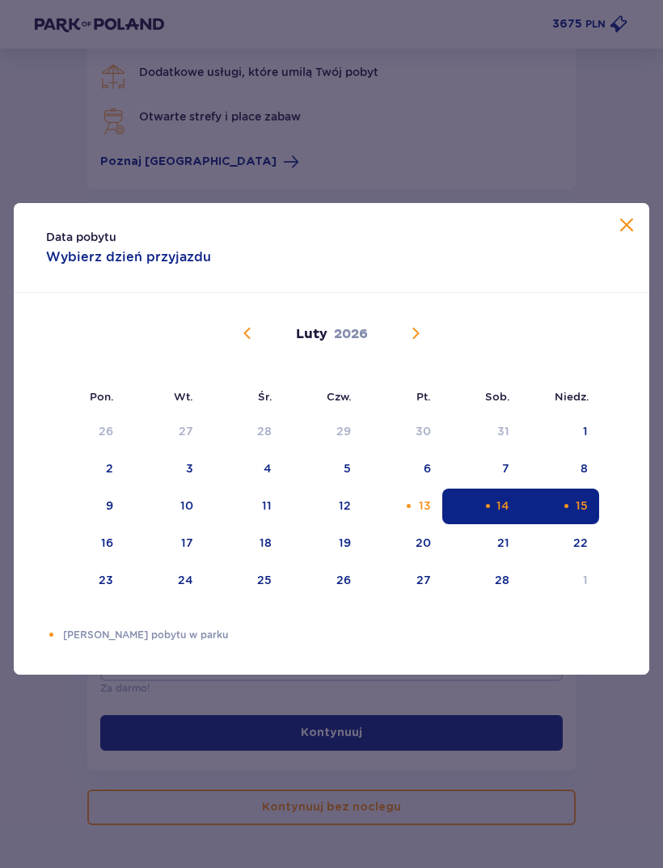
click at [582, 524] on div "15" at bounding box center [560, 507] width 78 height 36
click at [511, 524] on div "14" at bounding box center [482, 507] width 78 height 36
click at [504, 524] on div "14" at bounding box center [482, 507] width 78 height 36
click at [511, 524] on div "14" at bounding box center [482, 507] width 78 height 36
click at [633, 235] on span at bounding box center [626, 225] width 19 height 19
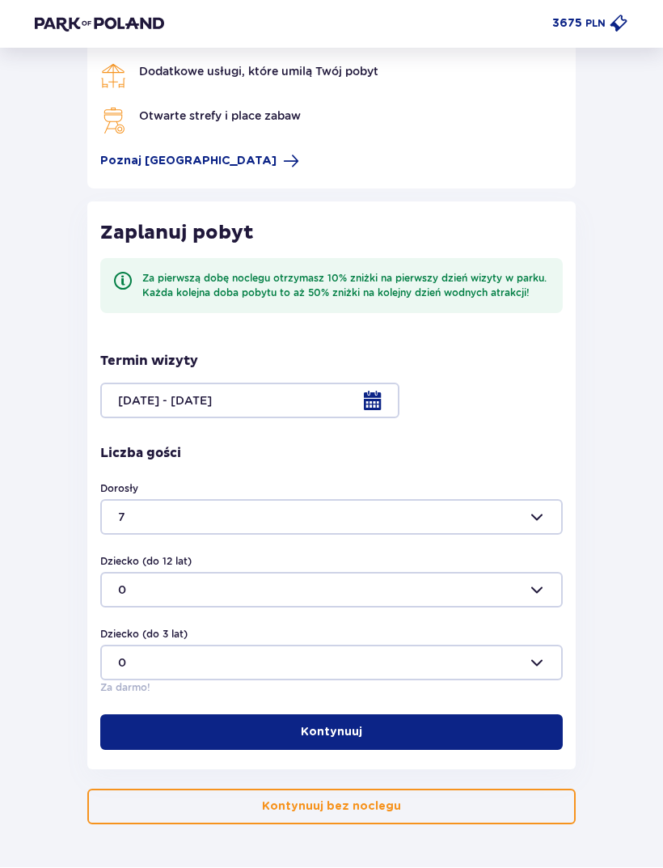
click at [389, 387] on div at bounding box center [331, 401] width 463 height 36
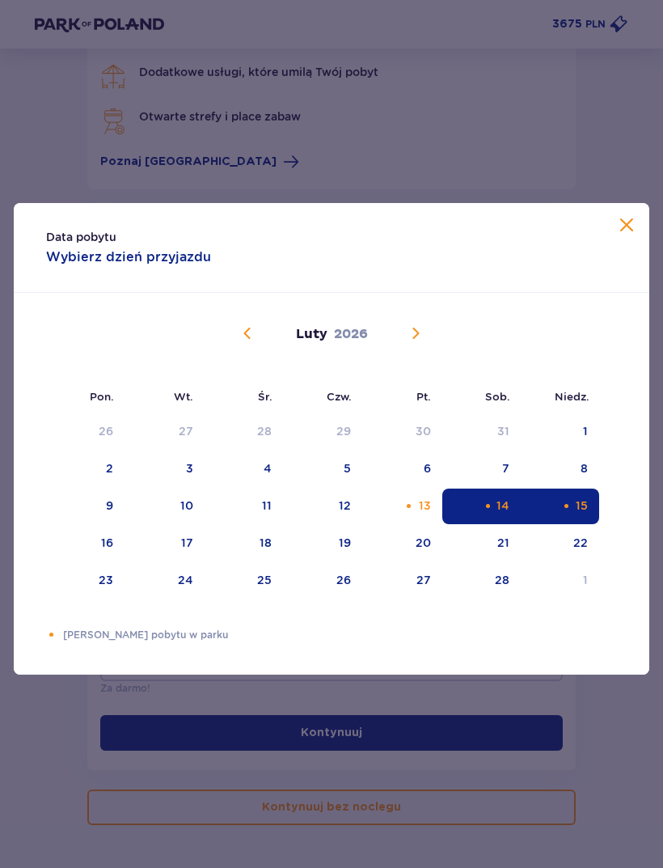
click at [388, 387] on div "[DATE]" at bounding box center [332, 353] width 536 height 120
click at [495, 524] on div "14" at bounding box center [482, 507] width 78 height 36
click at [502, 514] on div "14" at bounding box center [503, 506] width 13 height 16
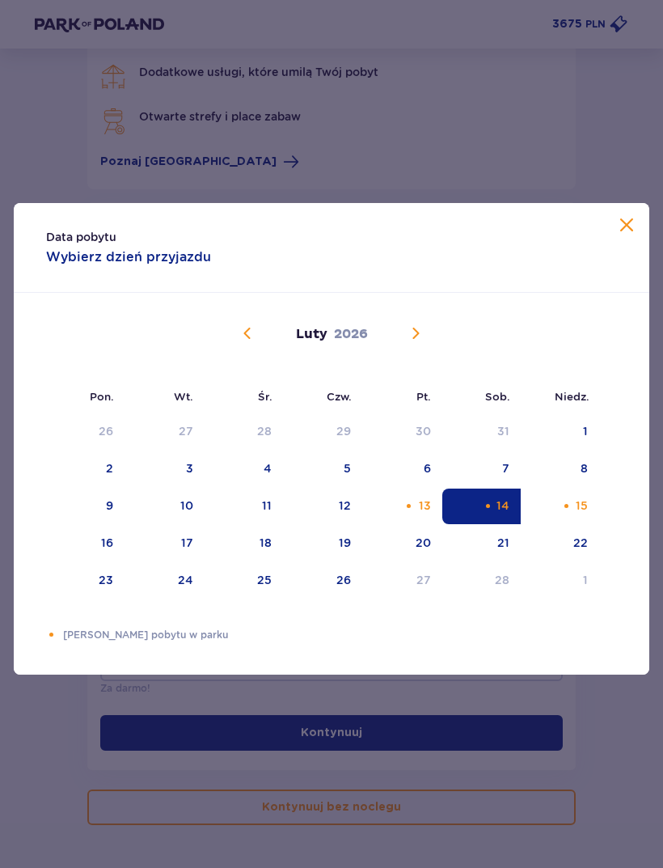
click at [507, 514] on div "14" at bounding box center [503, 506] width 13 height 16
click at [506, 514] on div "14" at bounding box center [503, 506] width 13 height 16
click at [505, 514] on div "14" at bounding box center [503, 506] width 13 height 16
click at [506, 514] on div "14" at bounding box center [503, 506] width 13 height 16
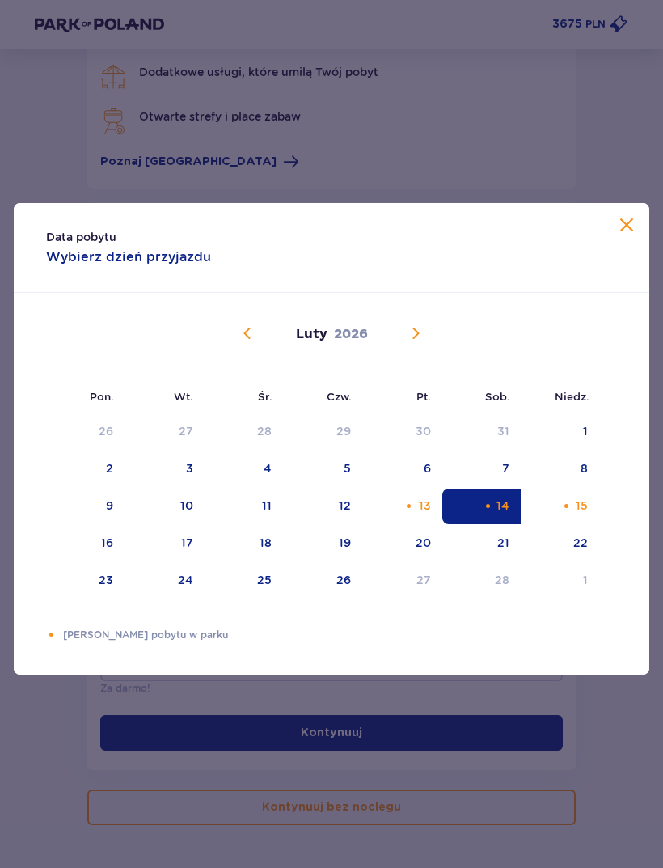
click at [430, 514] on div "13" at bounding box center [425, 506] width 12 height 16
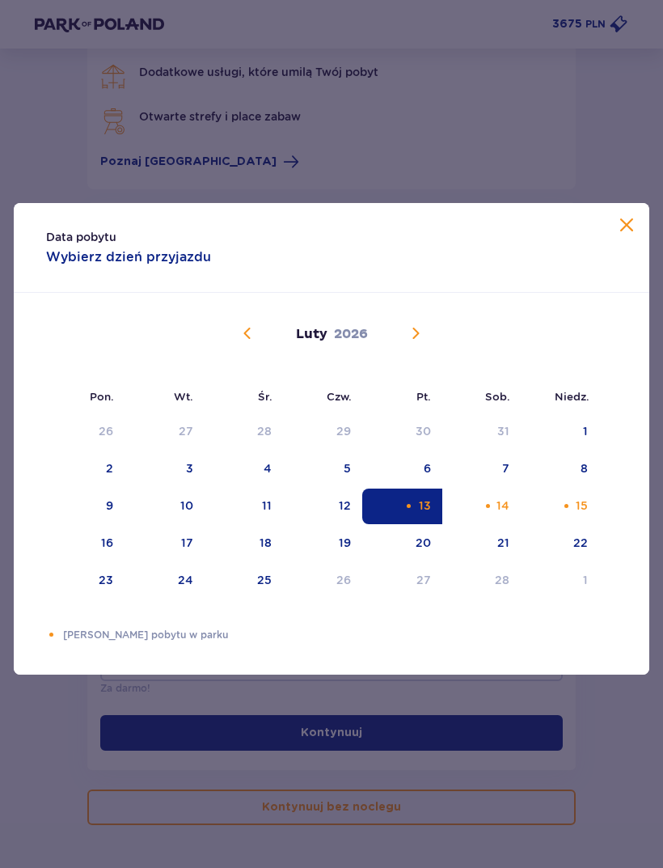
click at [575, 524] on div "15" at bounding box center [560, 507] width 78 height 36
type input "[DATE] - [DATE]"
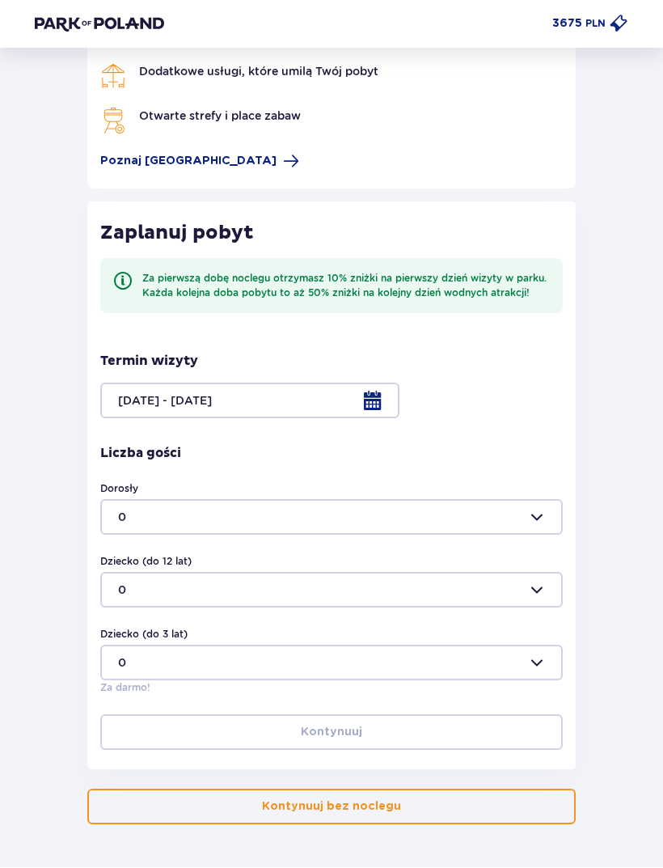
click at [552, 526] on div at bounding box center [331, 518] width 463 height 36
click at [279, 593] on span "7" at bounding box center [331, 609] width 459 height 32
type input "7"
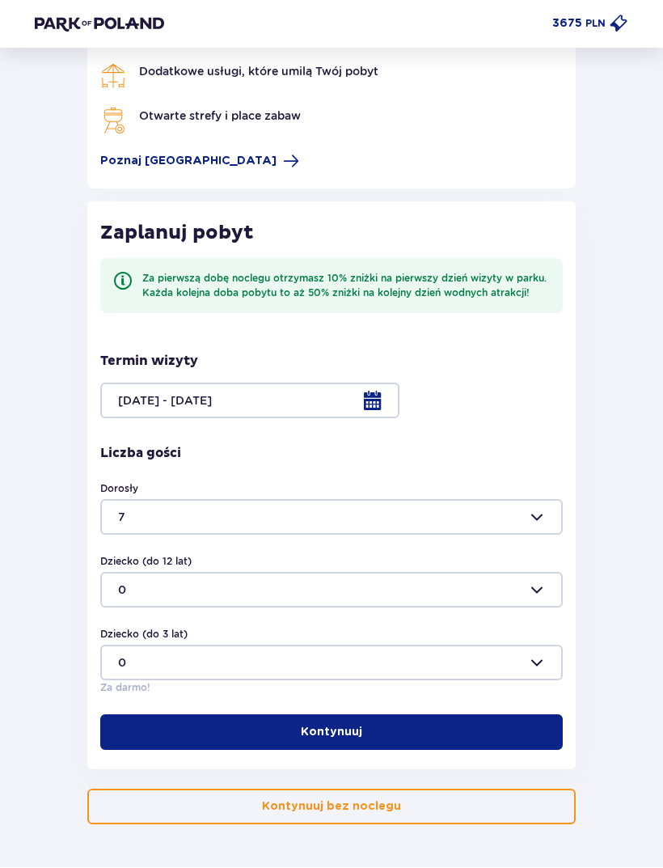
click at [392, 736] on button "Kontynuuj" at bounding box center [331, 733] width 463 height 36
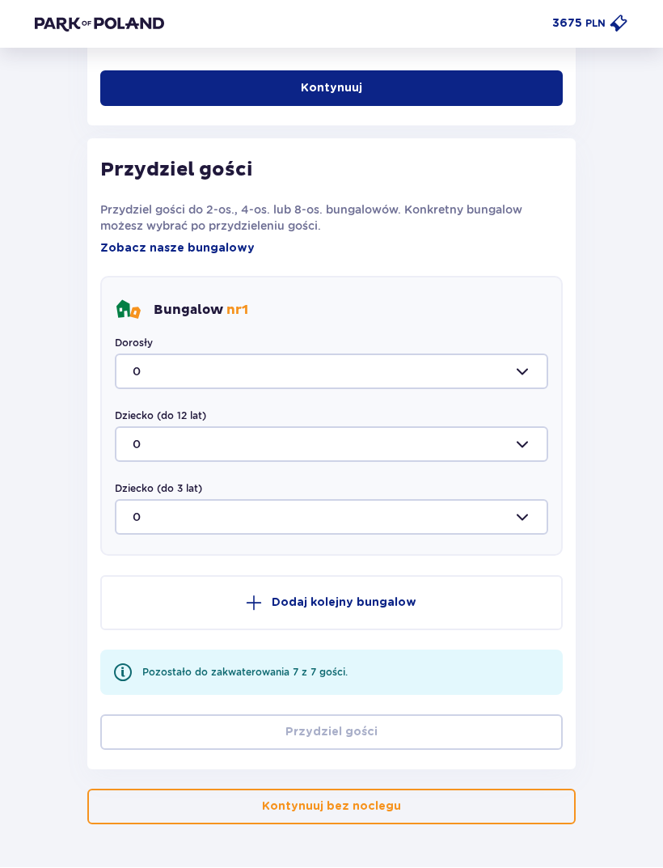
scroll to position [801, 0]
click at [262, 294] on div "Bungalow nr 1 Dorosły 0 Dziecko (do 12 lat) 0 Dziecko (do 3 lat) 0" at bounding box center [331, 417] width 463 height 280
click at [224, 315] on p "Bungalow nr 1" at bounding box center [201, 311] width 95 height 18
click at [229, 307] on span "nr 1" at bounding box center [238, 311] width 22 height 16
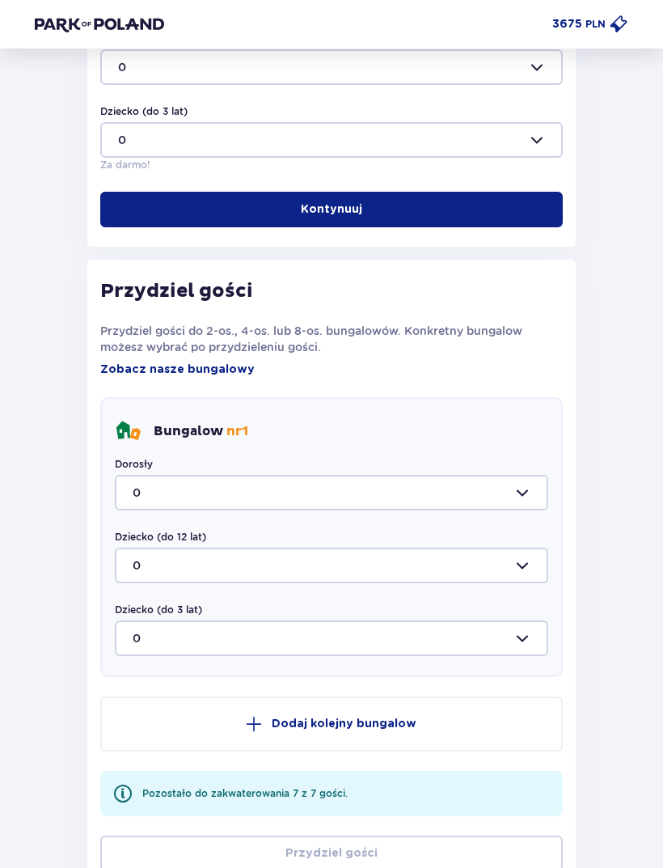
scroll to position [675, 0]
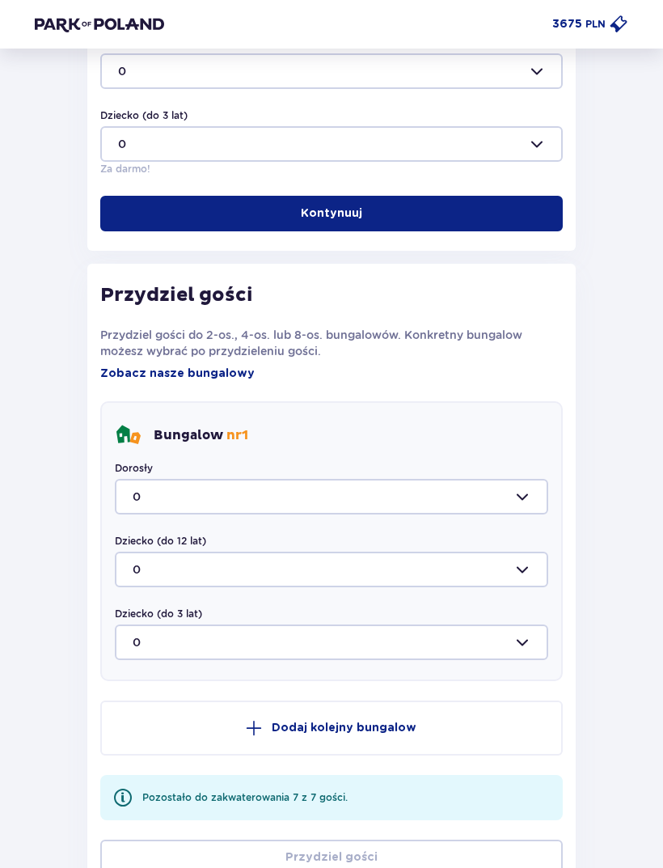
click at [214, 366] on span "Zobacz nasze bungalowy" at bounding box center [177, 374] width 155 height 16
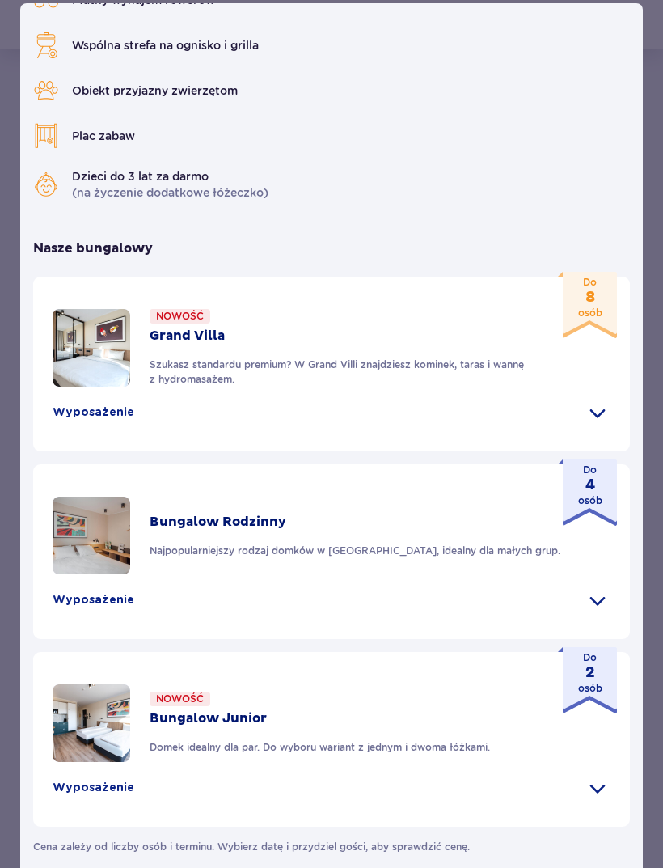
scroll to position [596, 0]
click at [514, 387] on p "Szukasz standardu premium? W Grand Villi znajdziesz kominek, taras i wannę z hy…" at bounding box center [371, 372] width 442 height 29
click at [496, 387] on p "Szukasz standardu premium? W Grand Villi znajdziesz kominek, taras i wannę z hy…" at bounding box center [371, 372] width 442 height 29
click at [497, 387] on p "Szukasz standardu premium? W Grand Villi znajdziesz kominek, taras i wannę z hy…" at bounding box center [371, 372] width 442 height 29
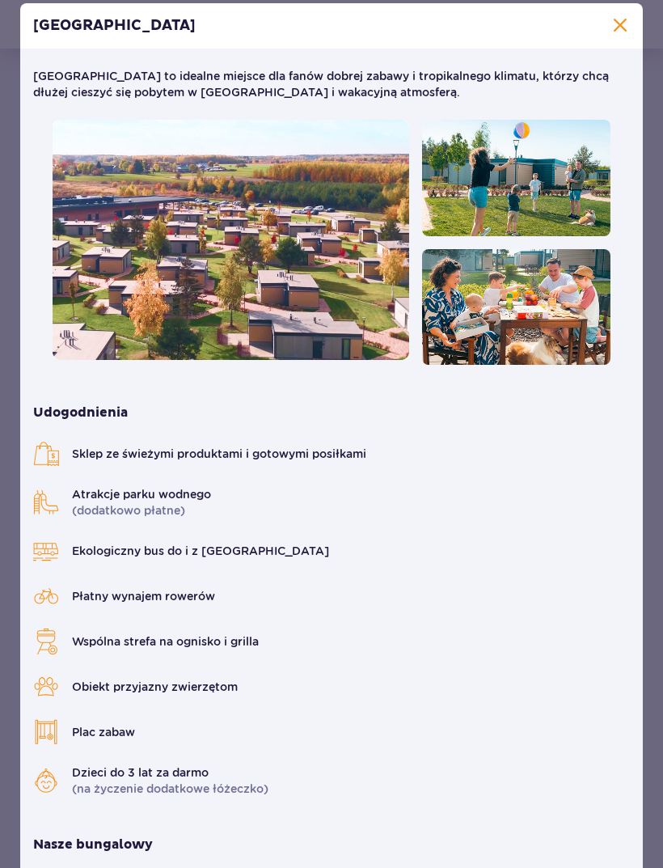
scroll to position [0, 0]
click at [623, 36] on span at bounding box center [620, 25] width 19 height 19
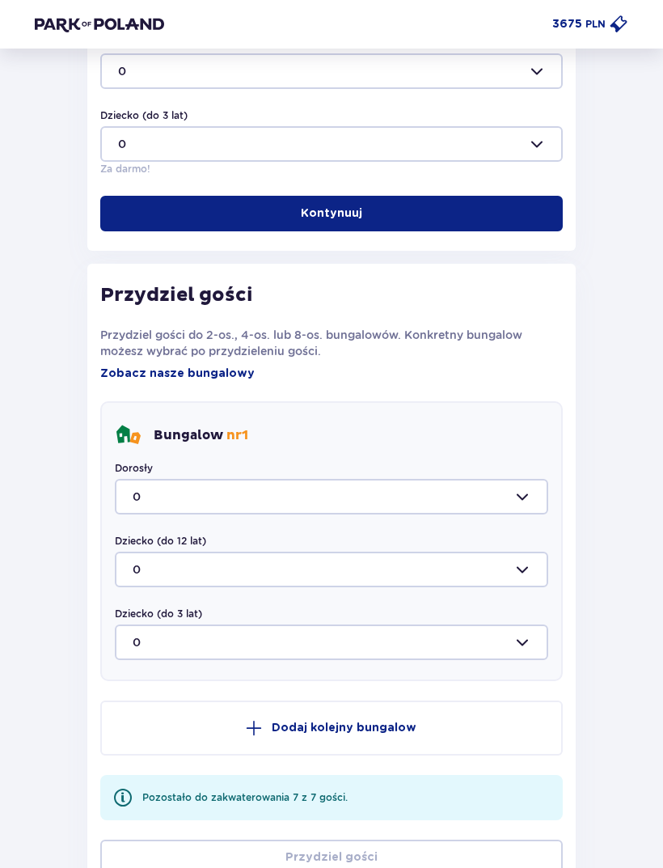
click at [191, 502] on div at bounding box center [332, 497] width 434 height 36
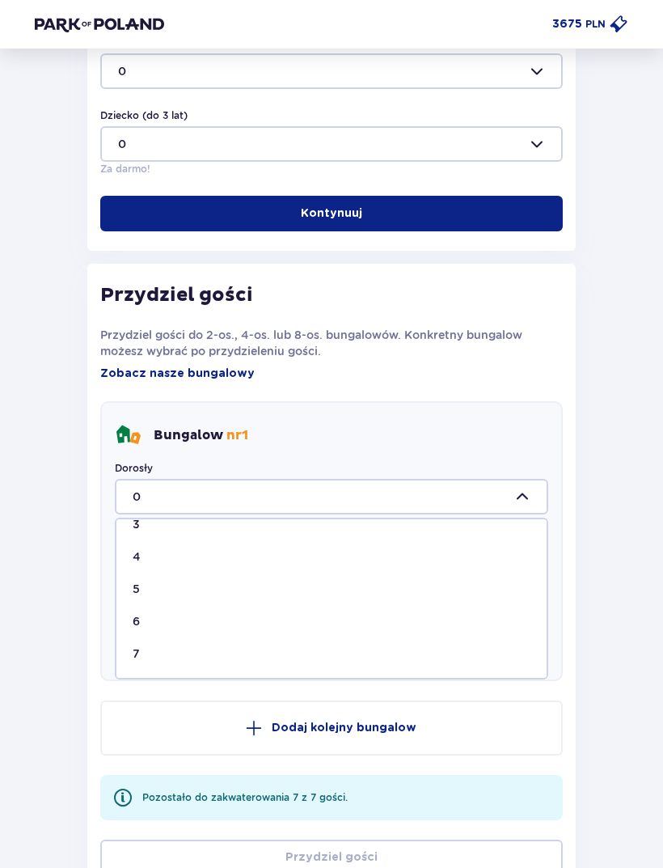
scroll to position [116, 0]
click at [155, 640] on span "7" at bounding box center [331, 653] width 430 height 32
type input "7"
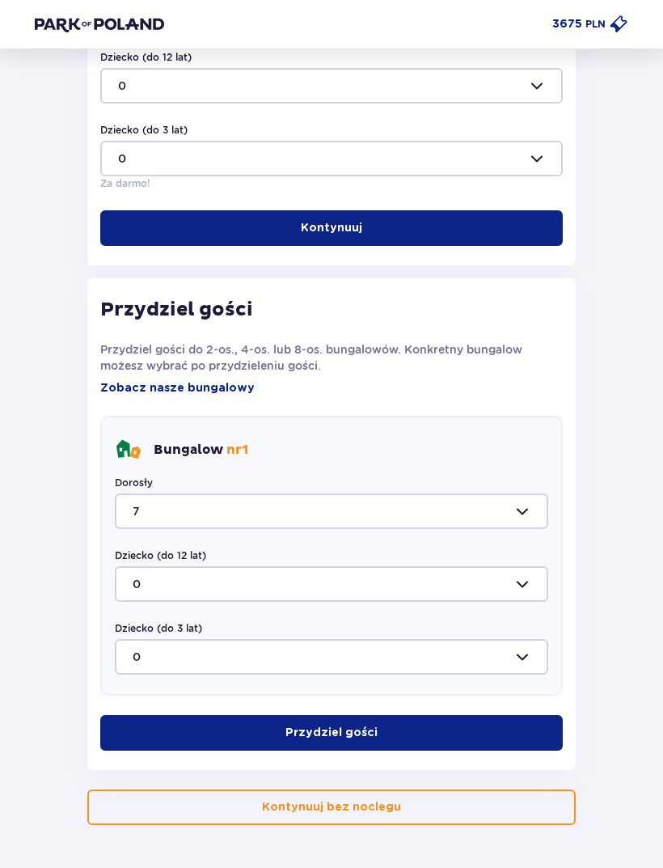
click at [502, 727] on button "Przydziel gości" at bounding box center [331, 733] width 463 height 36
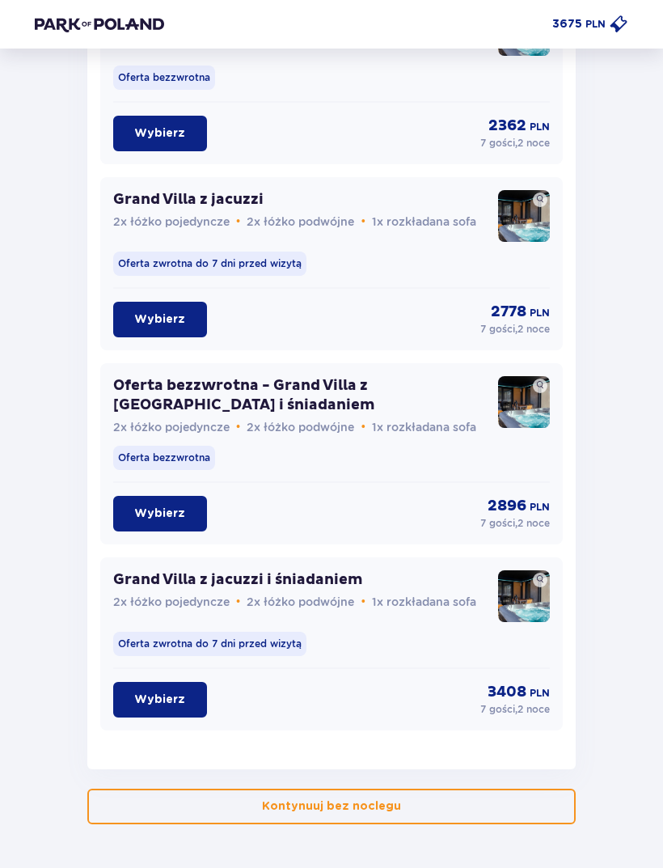
scroll to position [1432, 0]
click at [180, 520] on p "Wybierz" at bounding box center [159, 514] width 51 height 16
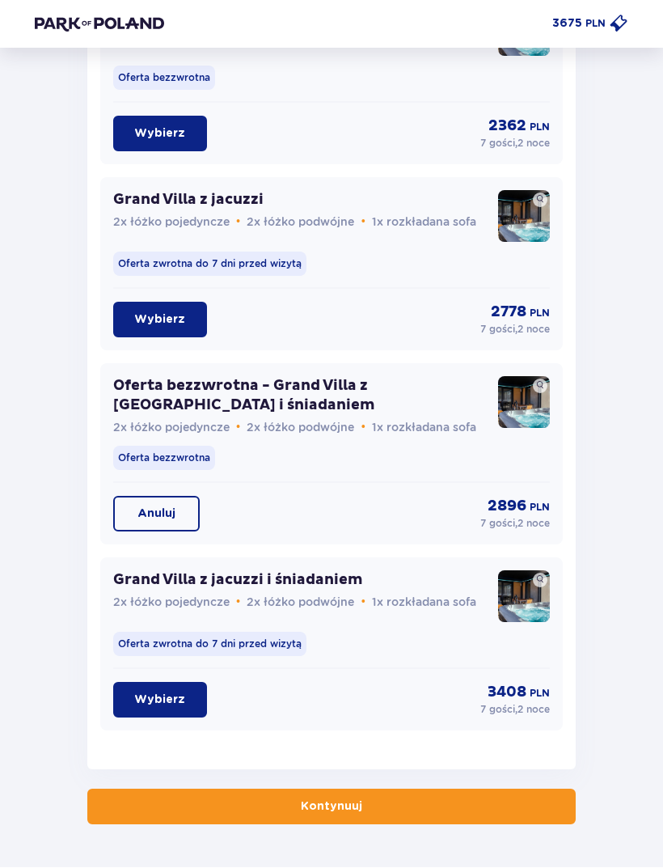
click at [446, 806] on button "Kontynuuj" at bounding box center [331, 808] width 489 height 36
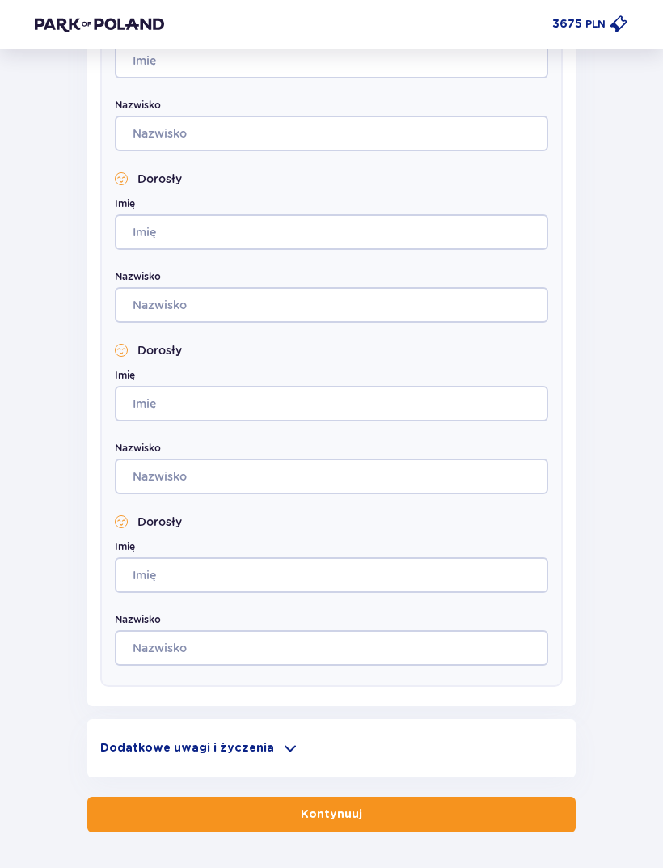
scroll to position [1175, 0]
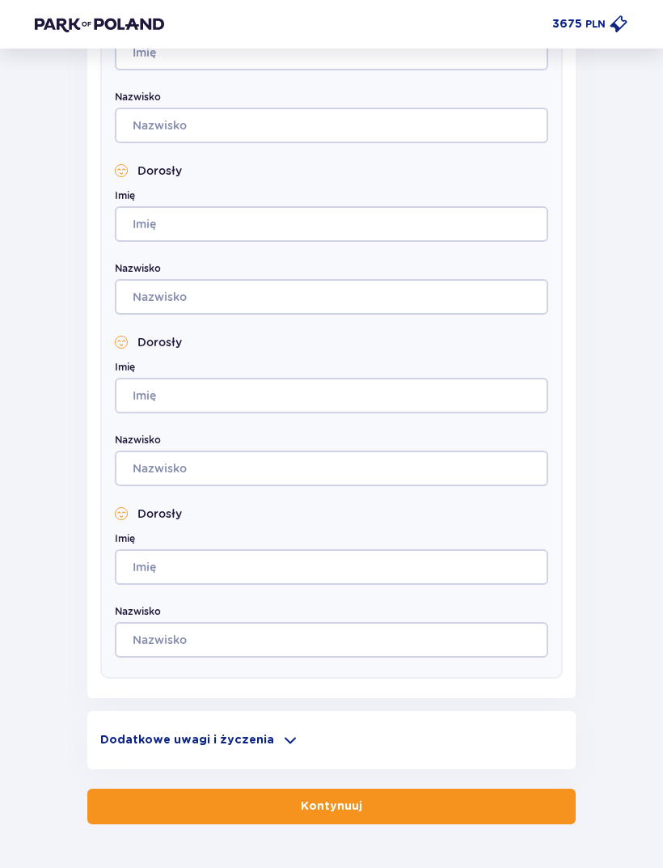
click at [281, 748] on span at bounding box center [290, 740] width 19 height 19
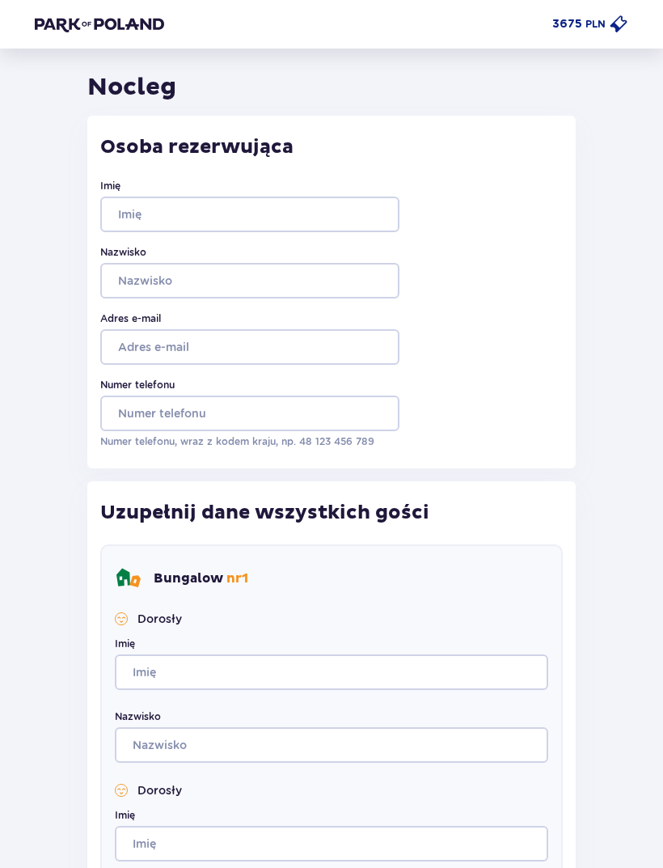
scroll to position [0, 0]
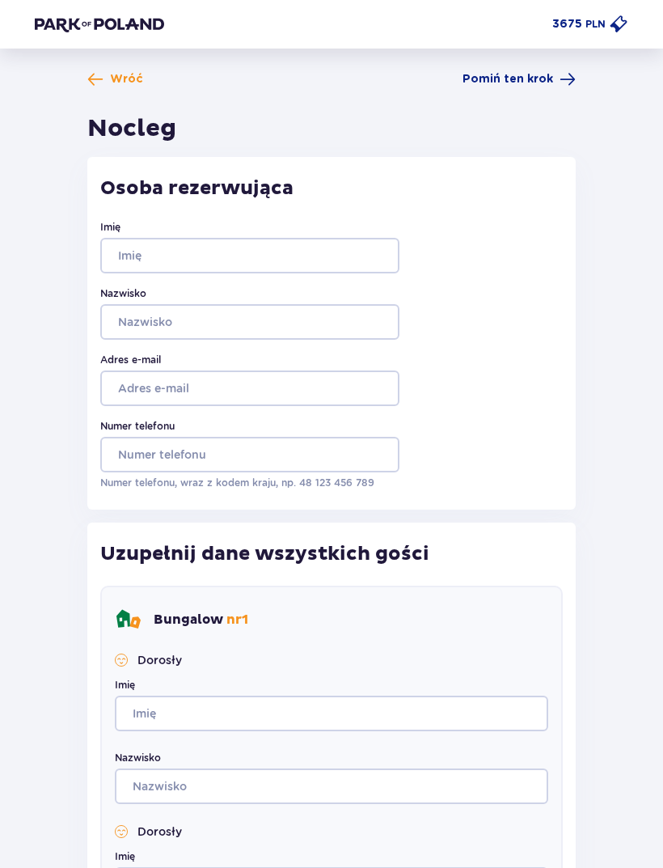
click at [569, 72] on span at bounding box center [568, 79] width 16 height 16
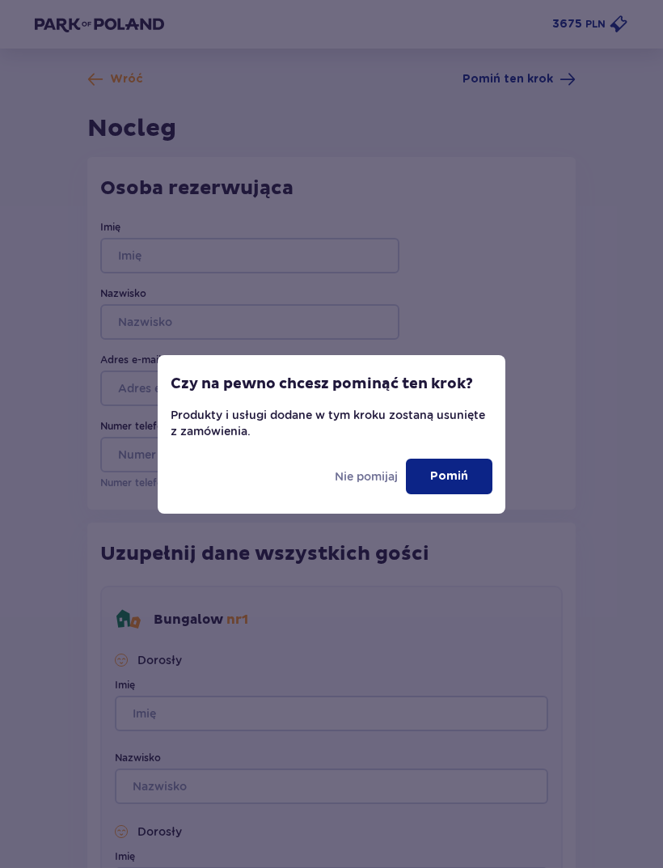
click at [463, 470] on p "Pomiń" at bounding box center [449, 476] width 38 height 16
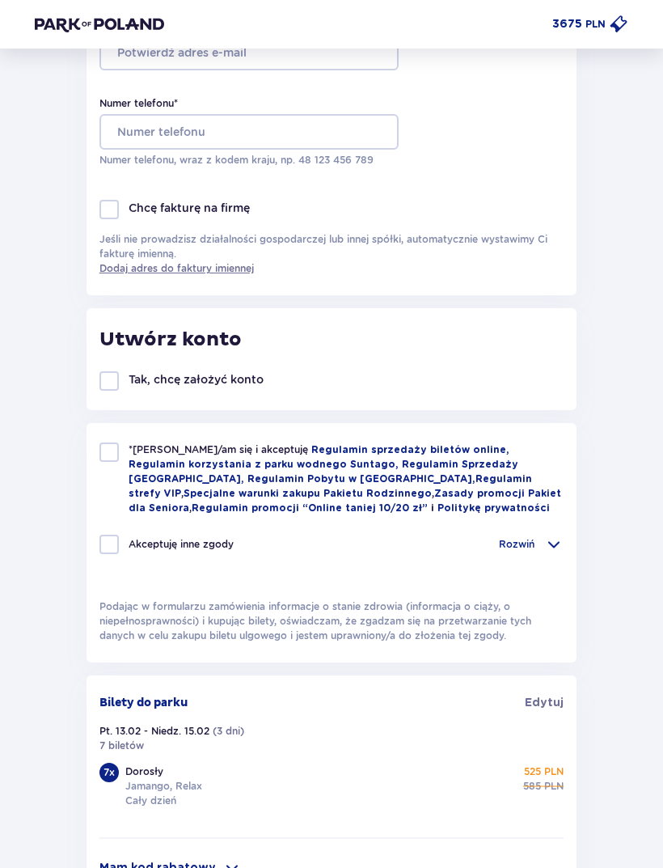
scroll to position [443, 0]
